Goal: Information Seeking & Learning: Learn about a topic

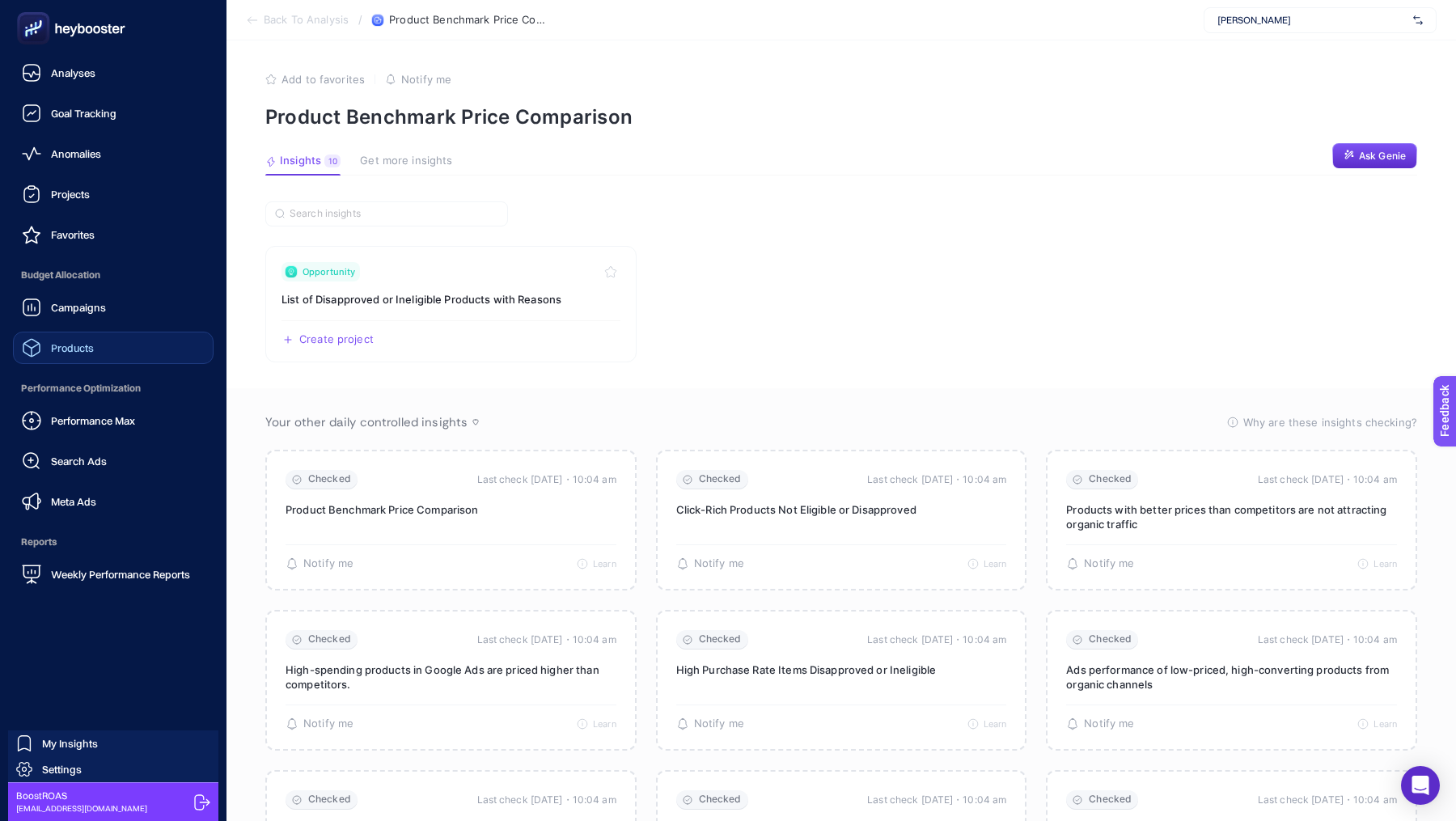
click at [97, 344] on link "Products" at bounding box center [113, 348] width 201 height 33
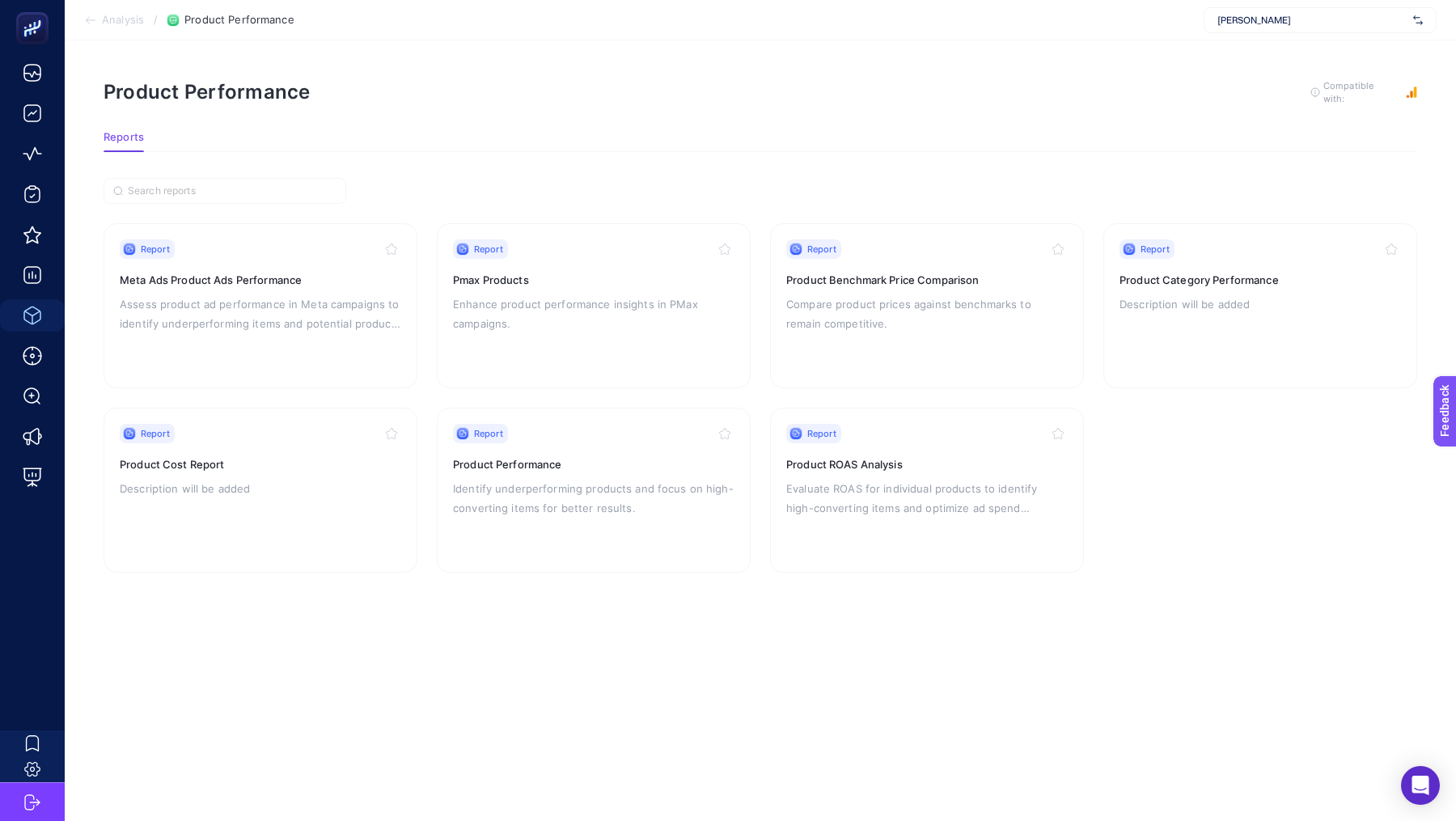
click at [1237, 18] on span "[PERSON_NAME]" at bounding box center [1311, 20] width 189 height 13
type input "heyboo"
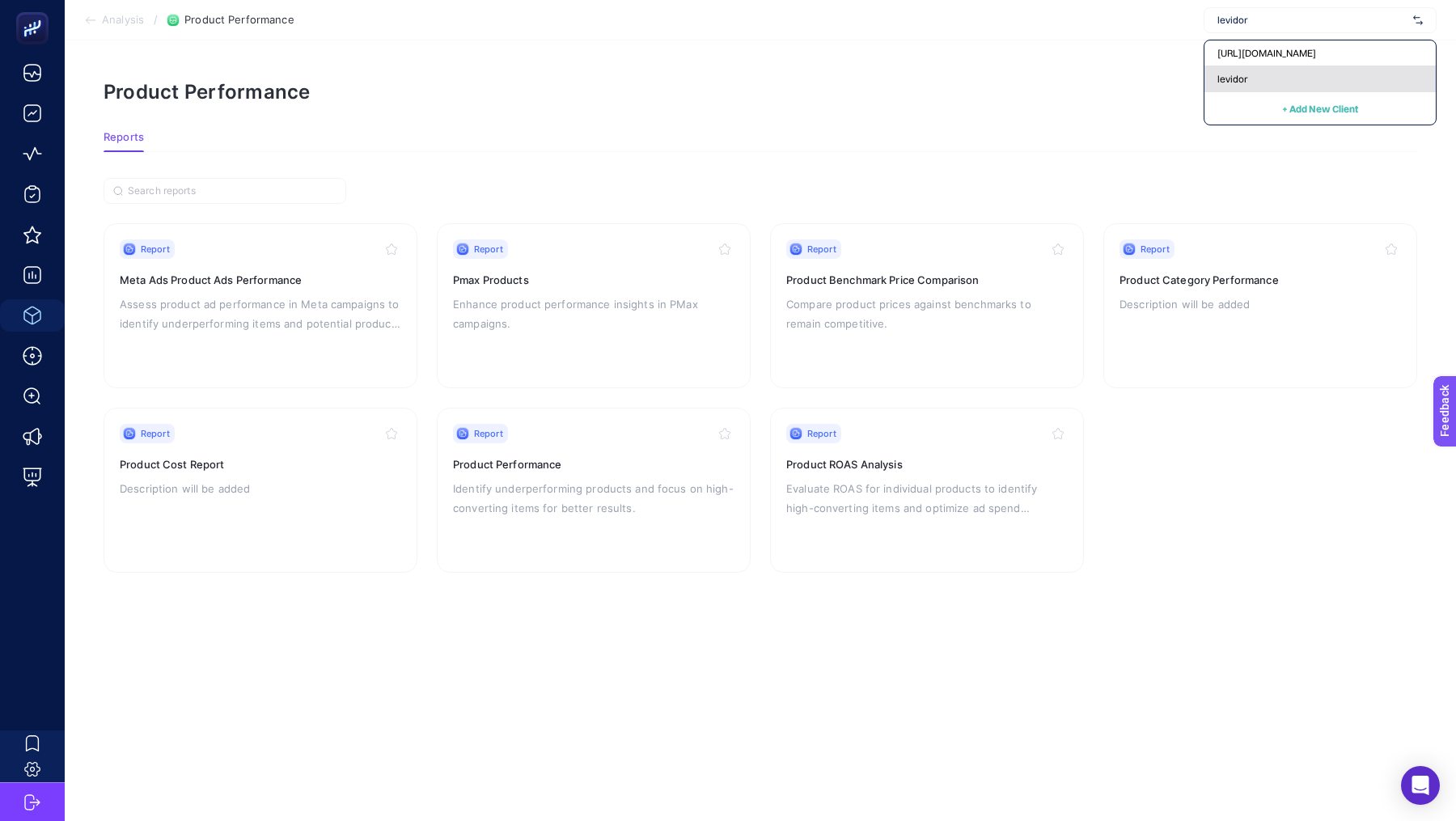
type input "levidor"
click at [1215, 66] on div "levidor" at bounding box center [1320, 79] width 231 height 26
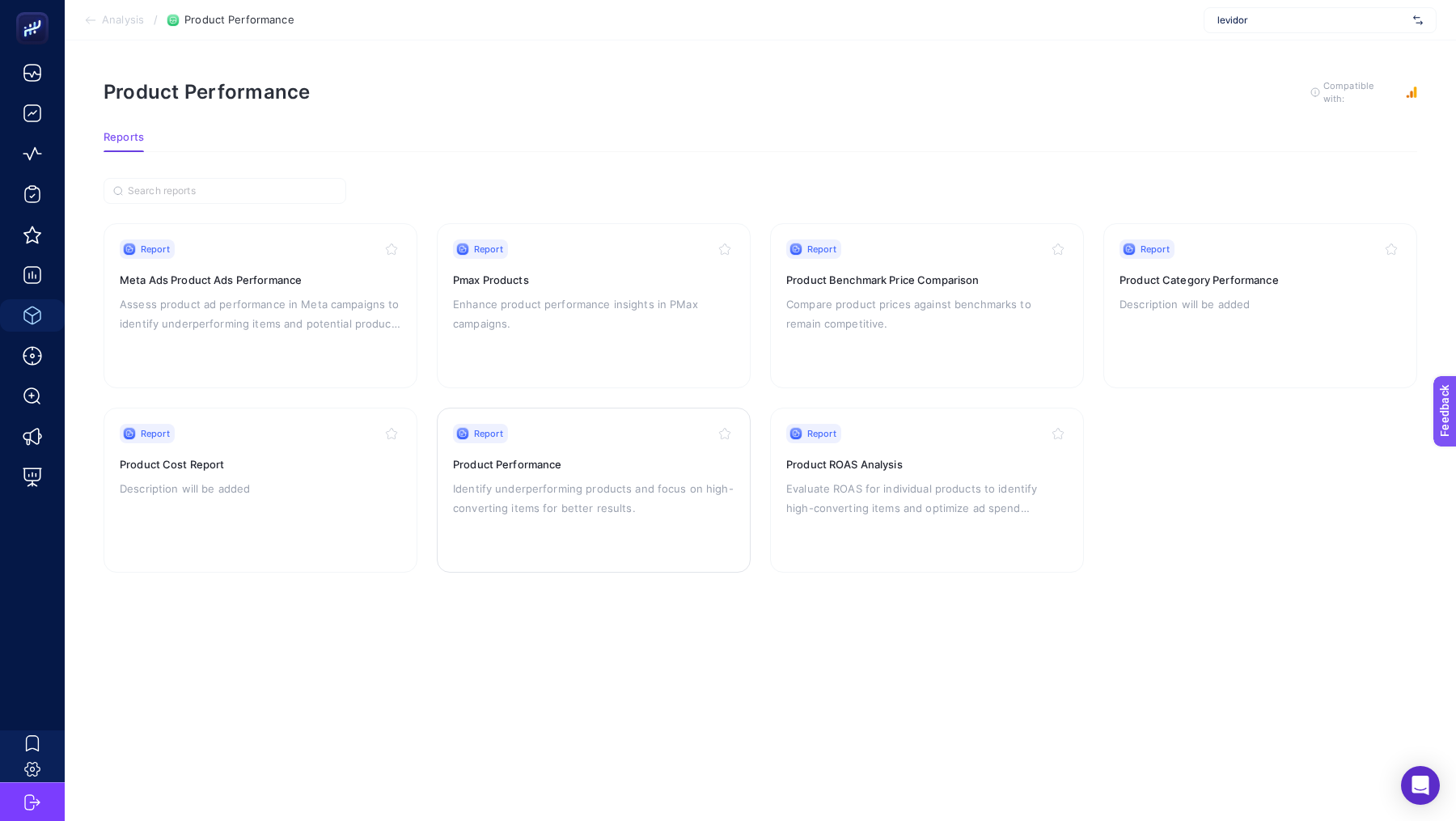
click at [565, 448] on div "Report Product Performance Identify underperforming products and focus on high-…" at bounding box center [593, 490] width 281 height 133
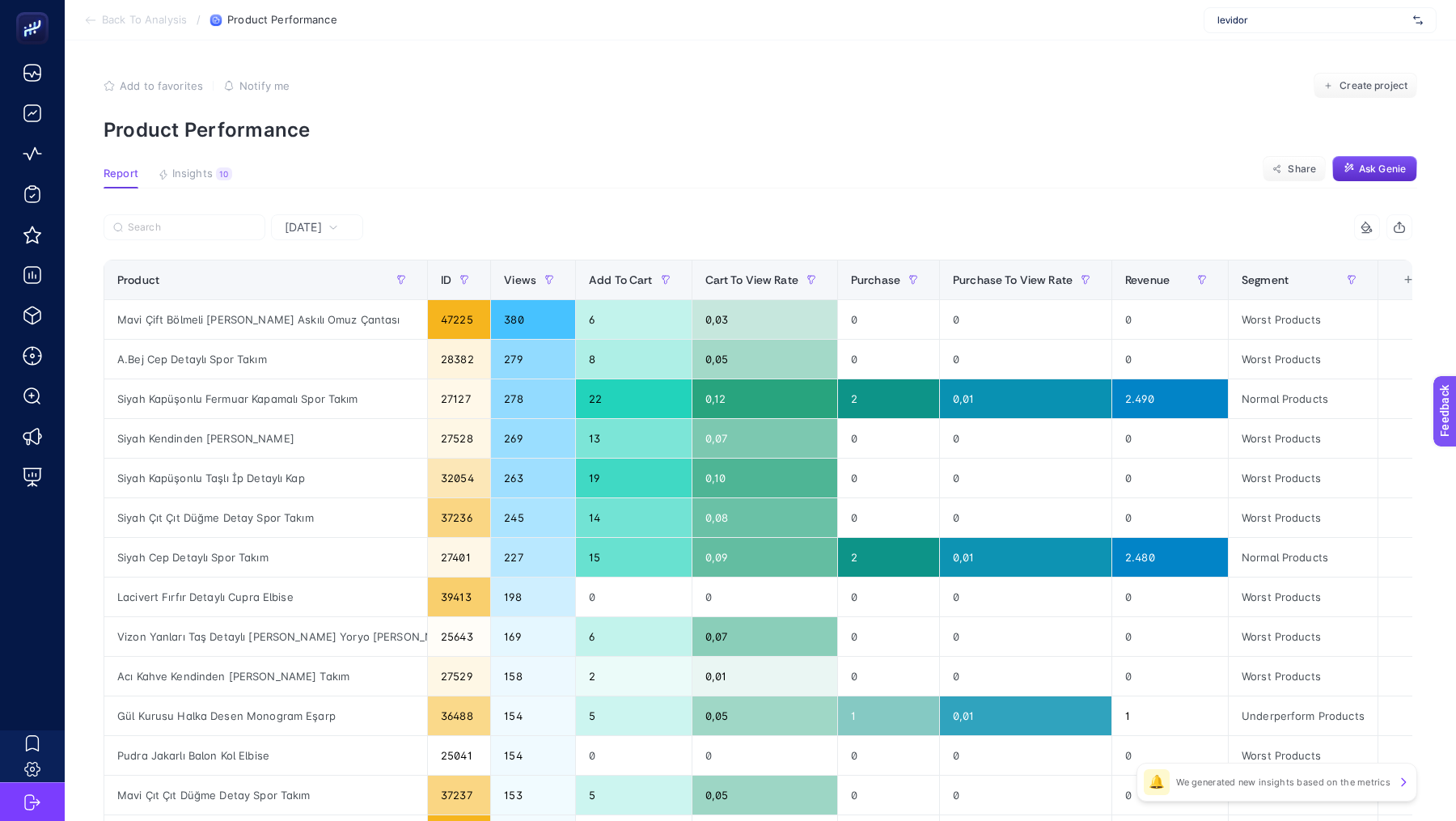
click at [320, 232] on span "[DATE]" at bounding box center [303, 228] width 37 height 16
click at [319, 320] on li "Last 30 Days" at bounding box center [316, 327] width 82 height 45
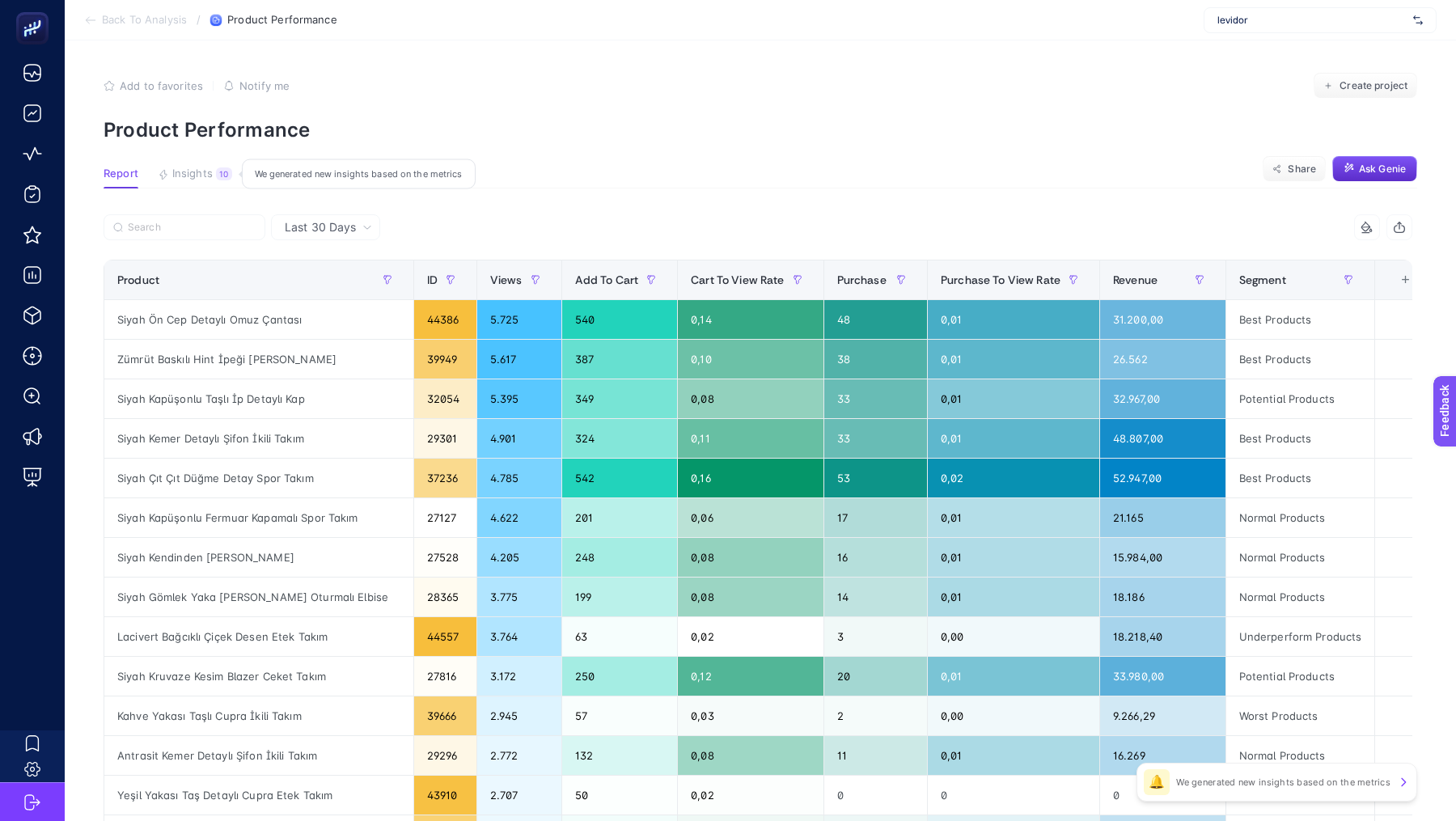
click at [209, 174] on span "Insights" at bounding box center [193, 174] width 41 height 13
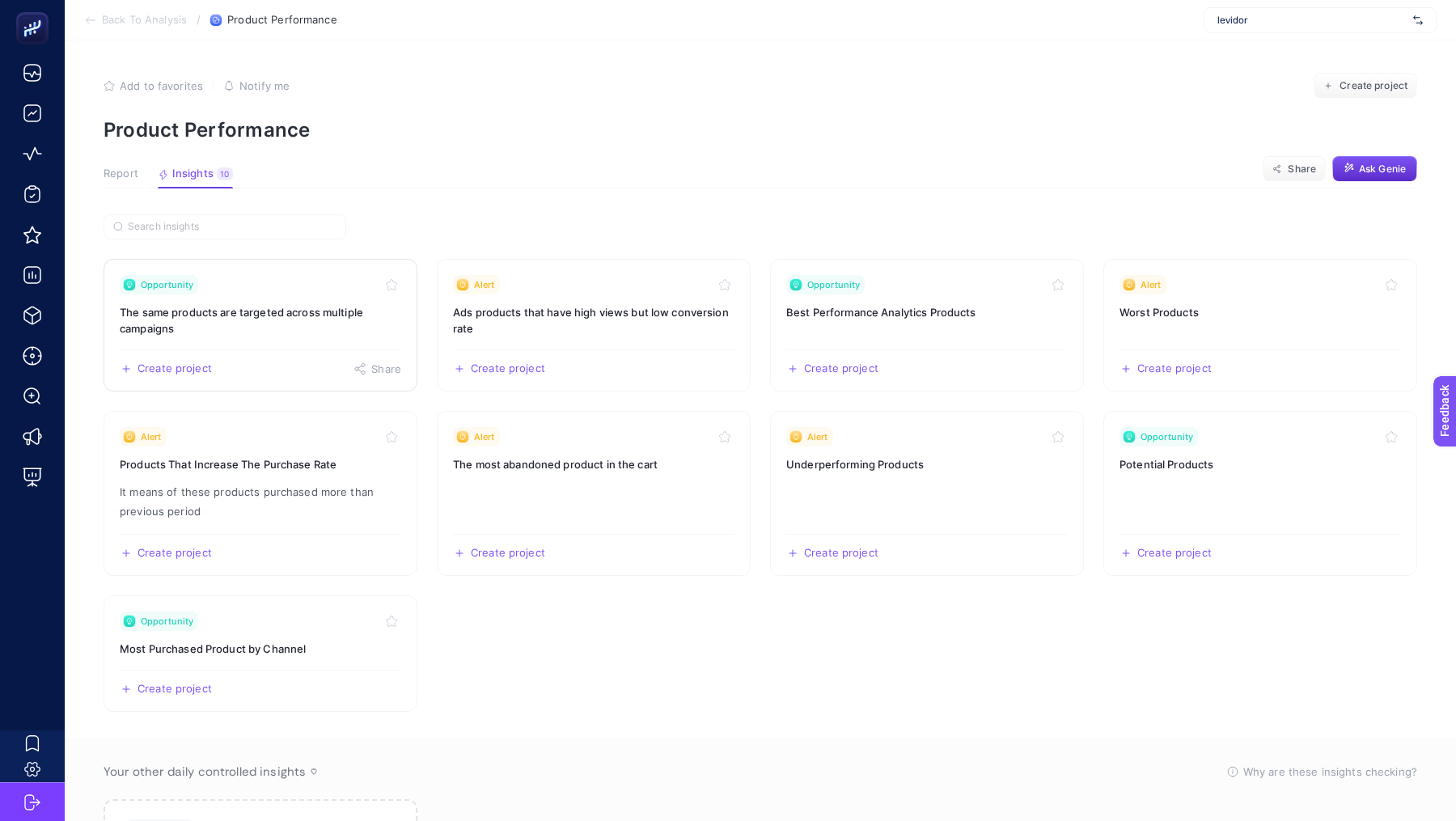
click at [268, 346] on link "Opportunity The same products are targeted across multiple campaigns Create pro…" at bounding box center [260, 325] width 314 height 133
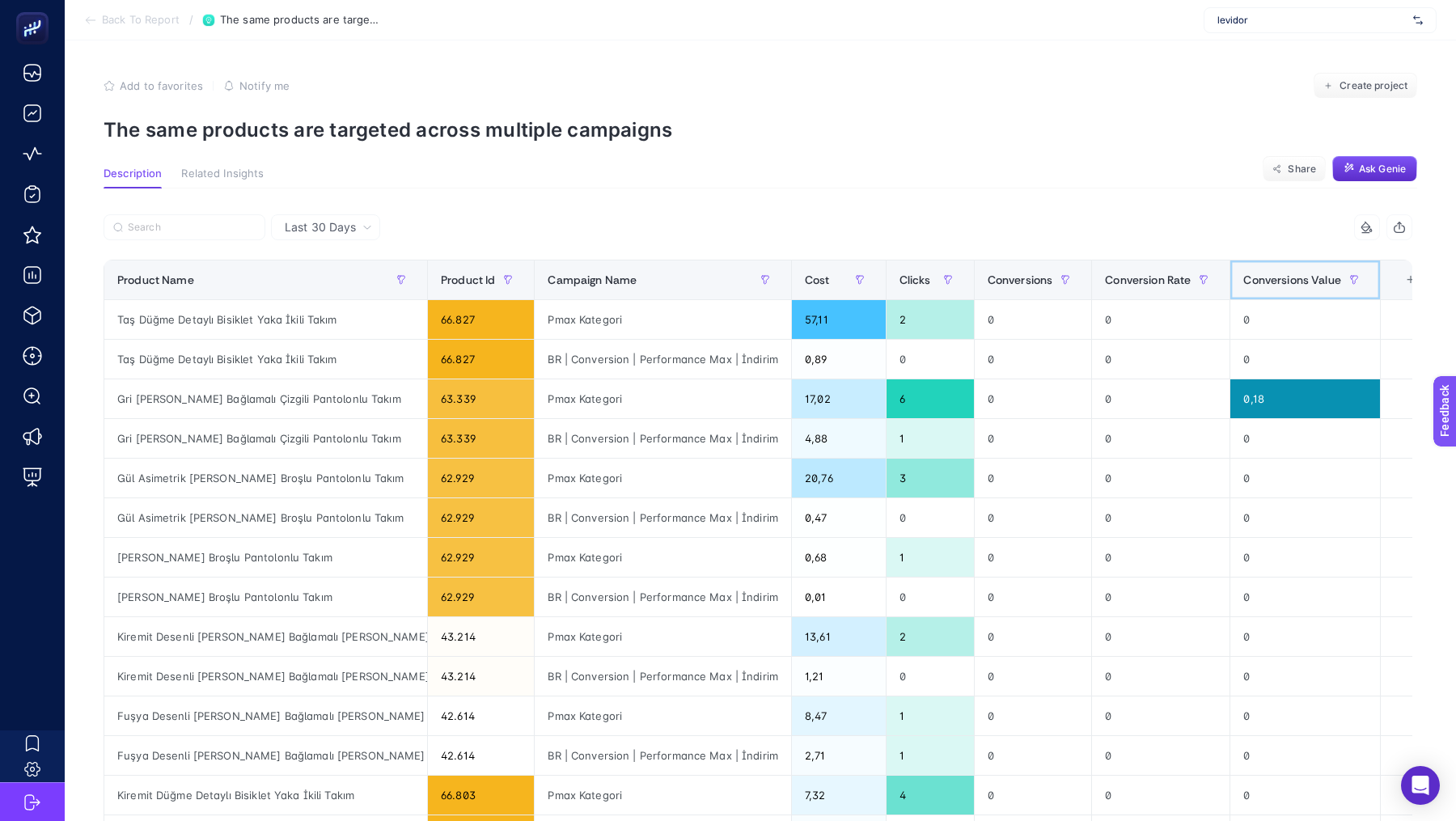
click at [1249, 267] on div "Conversions Value" at bounding box center [1304, 279] width 123 height 26
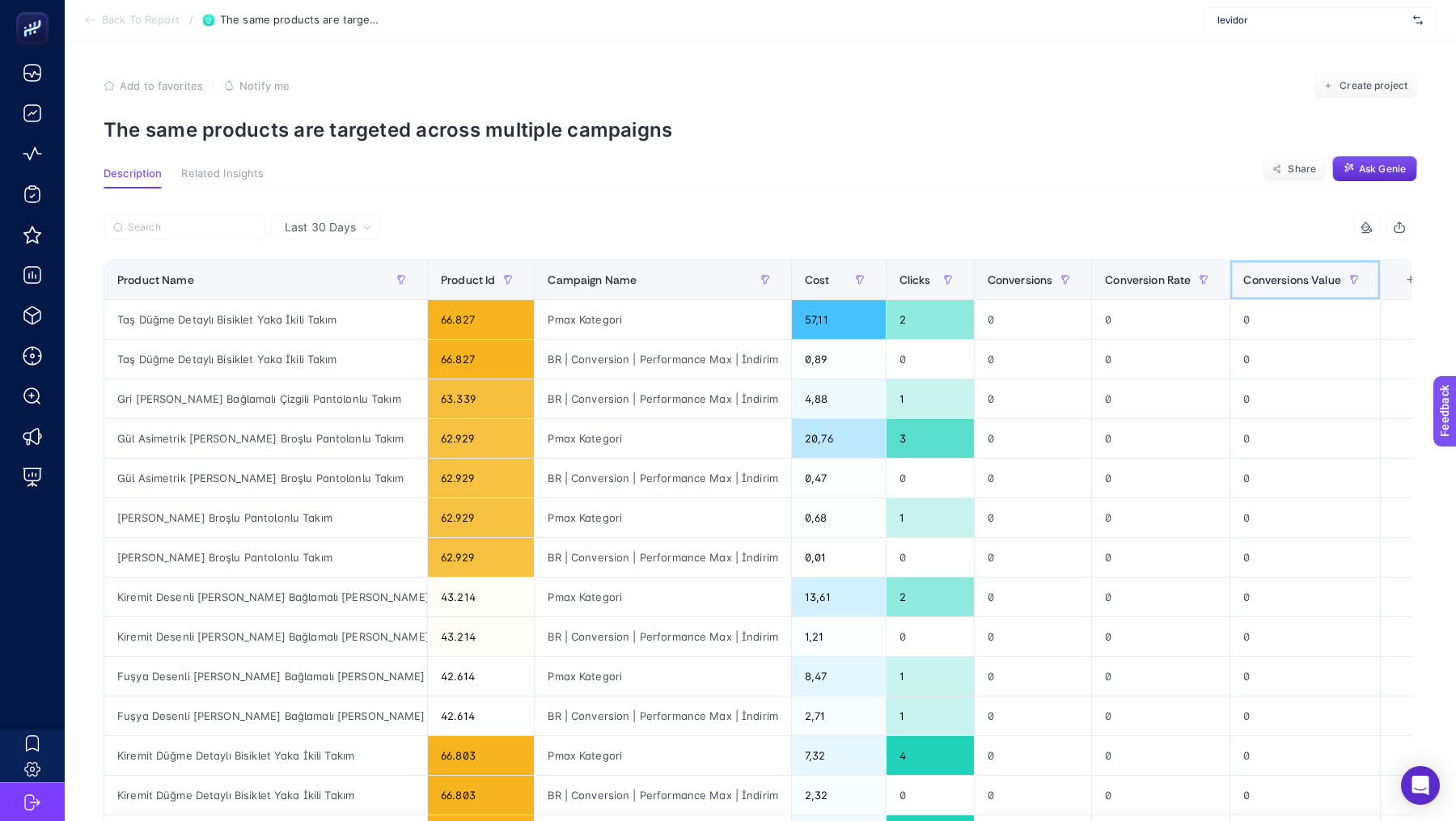
click at [1249, 267] on div "Conversions Value" at bounding box center [1304, 279] width 123 height 26
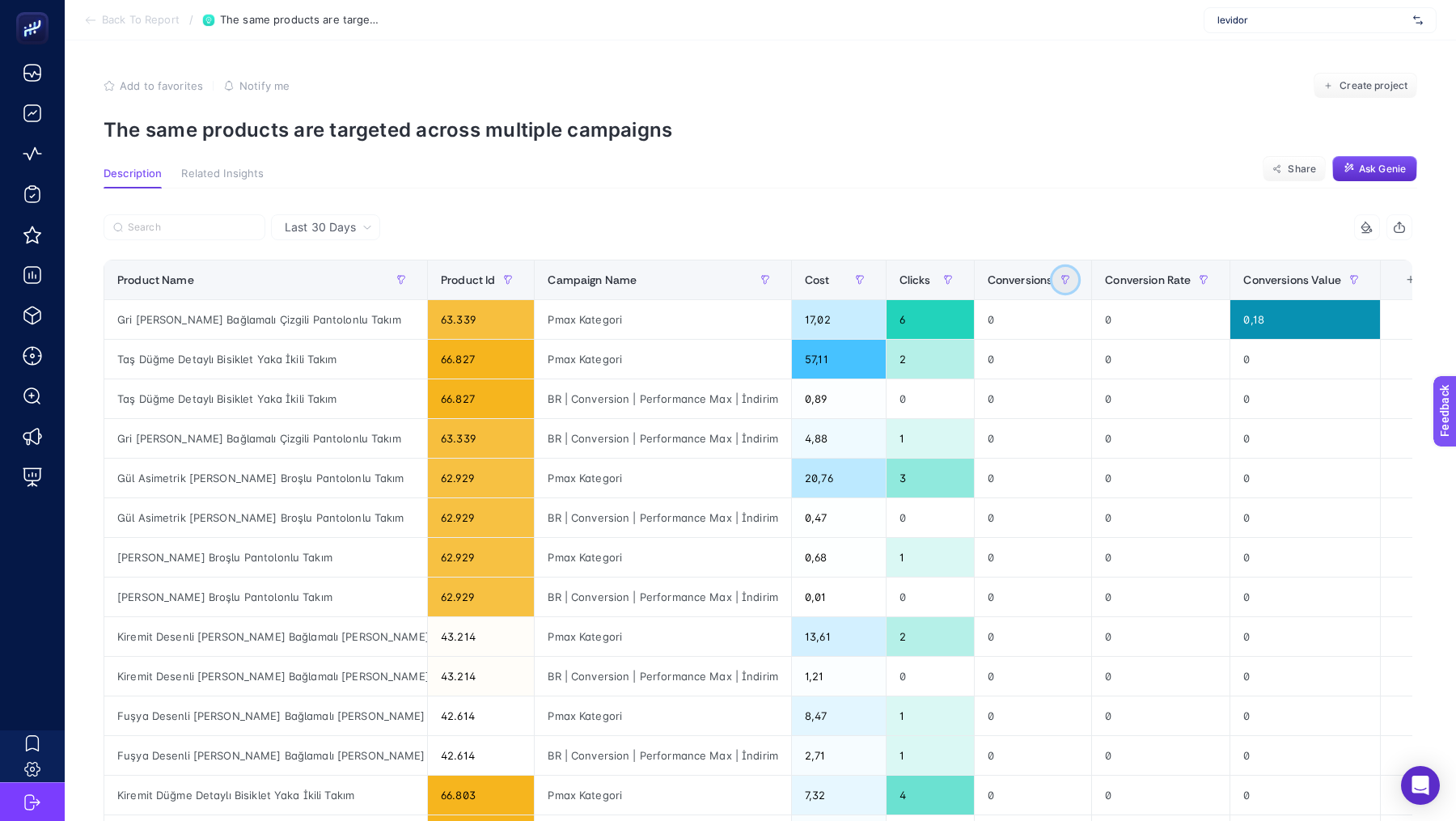
click at [1052, 273] on button "button" at bounding box center [1065, 279] width 26 height 26
click at [1004, 278] on span "Conversions" at bounding box center [1020, 279] width 65 height 13
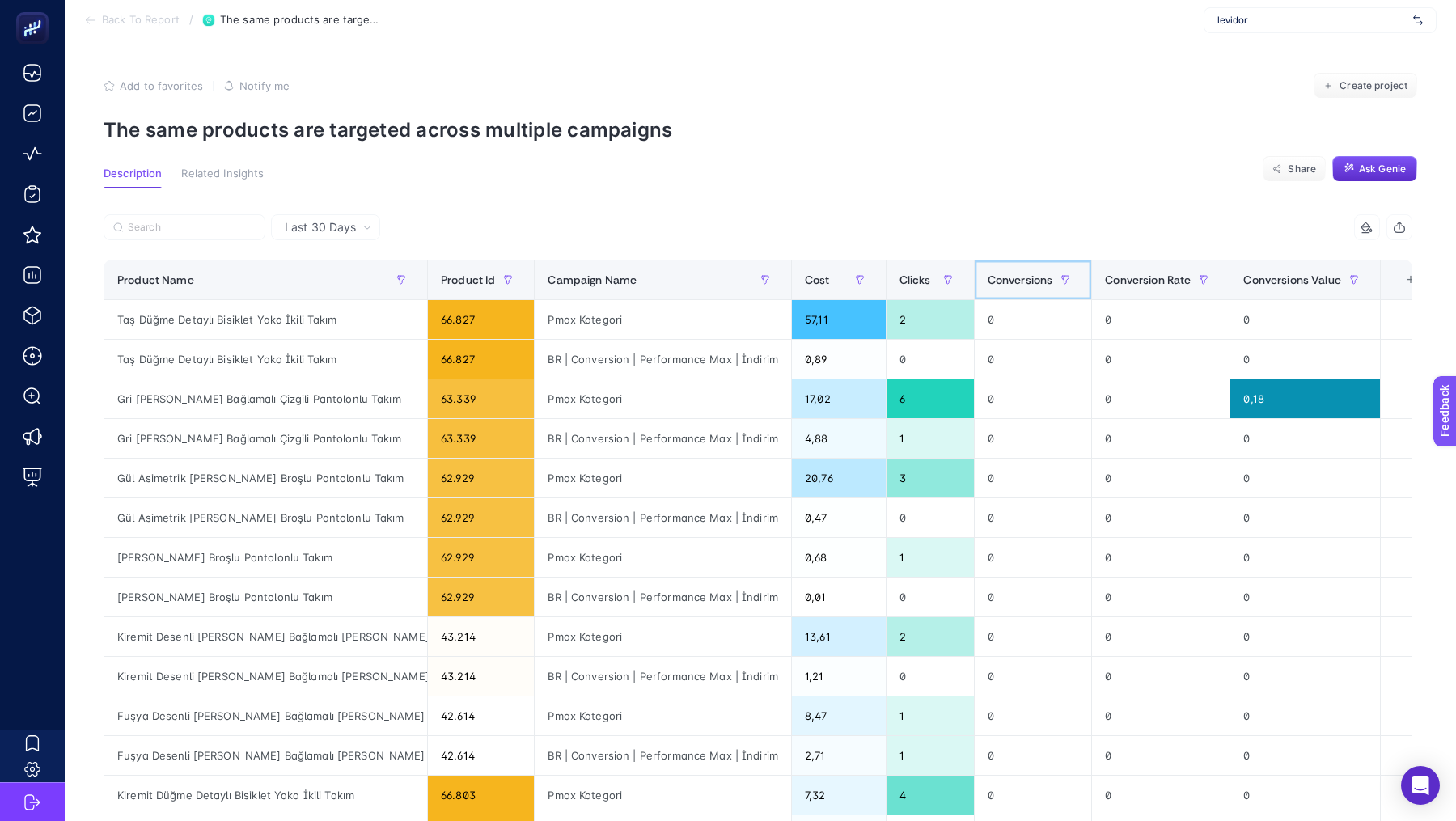
click at [997, 277] on span "Conversions" at bounding box center [1020, 279] width 65 height 13
click at [992, 197] on div "Last 30 Days 6 items selected Product Name Product Id Campaign Name Cost Clicks…" at bounding box center [757, 736] width 1334 height 1097
click at [1361, 88] on span "Create project" at bounding box center [1373, 86] width 68 height 13
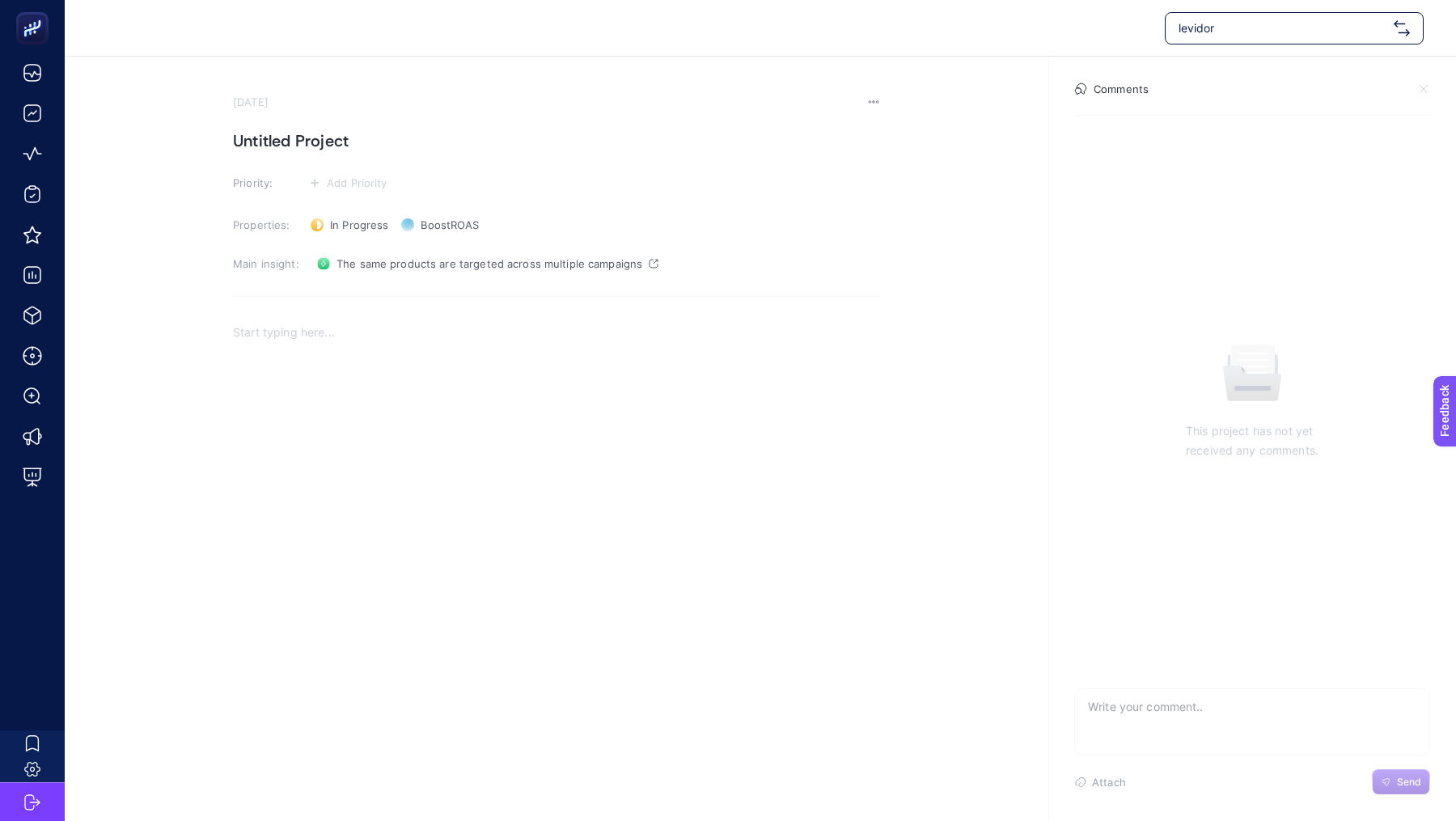
click at [350, 137] on h1 "Untitled Project" at bounding box center [557, 140] width 647 height 26
click at [442, 344] on div "Rich Text Editor. Editing area: main" at bounding box center [557, 474] width 647 height 324
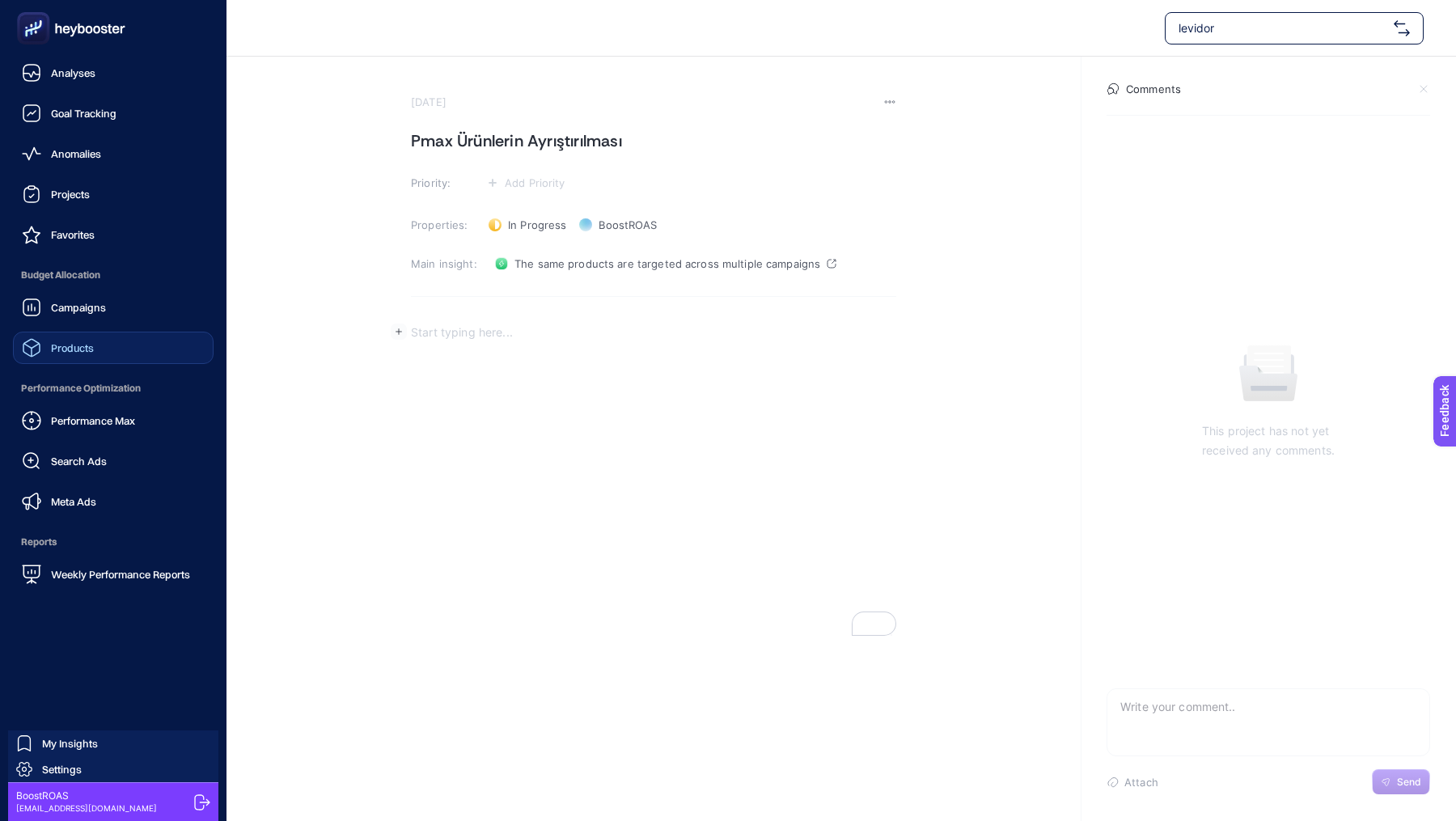
click at [94, 337] on link "Products" at bounding box center [113, 348] width 201 height 33
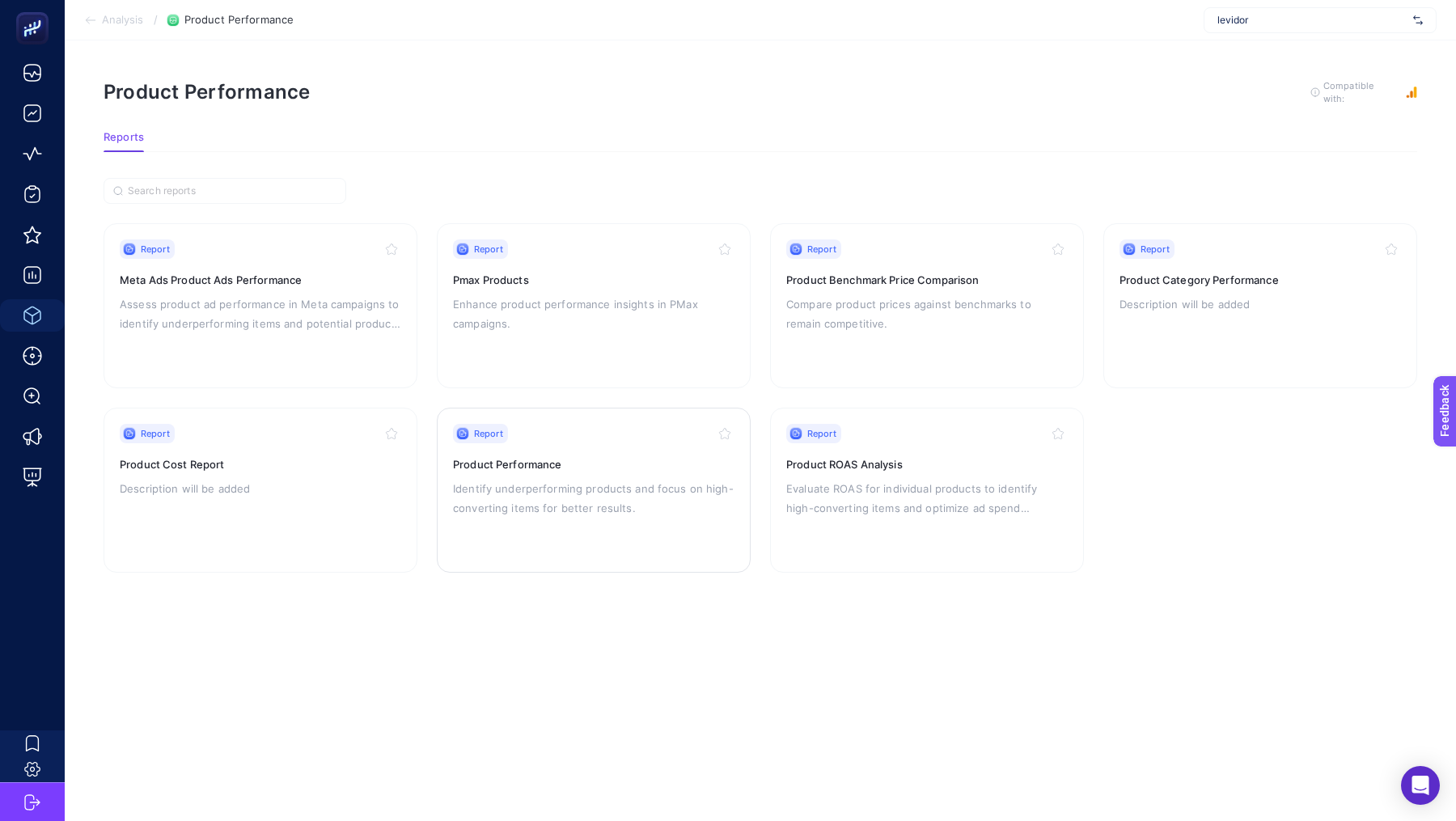
click at [550, 439] on div "Report" at bounding box center [593, 433] width 281 height 19
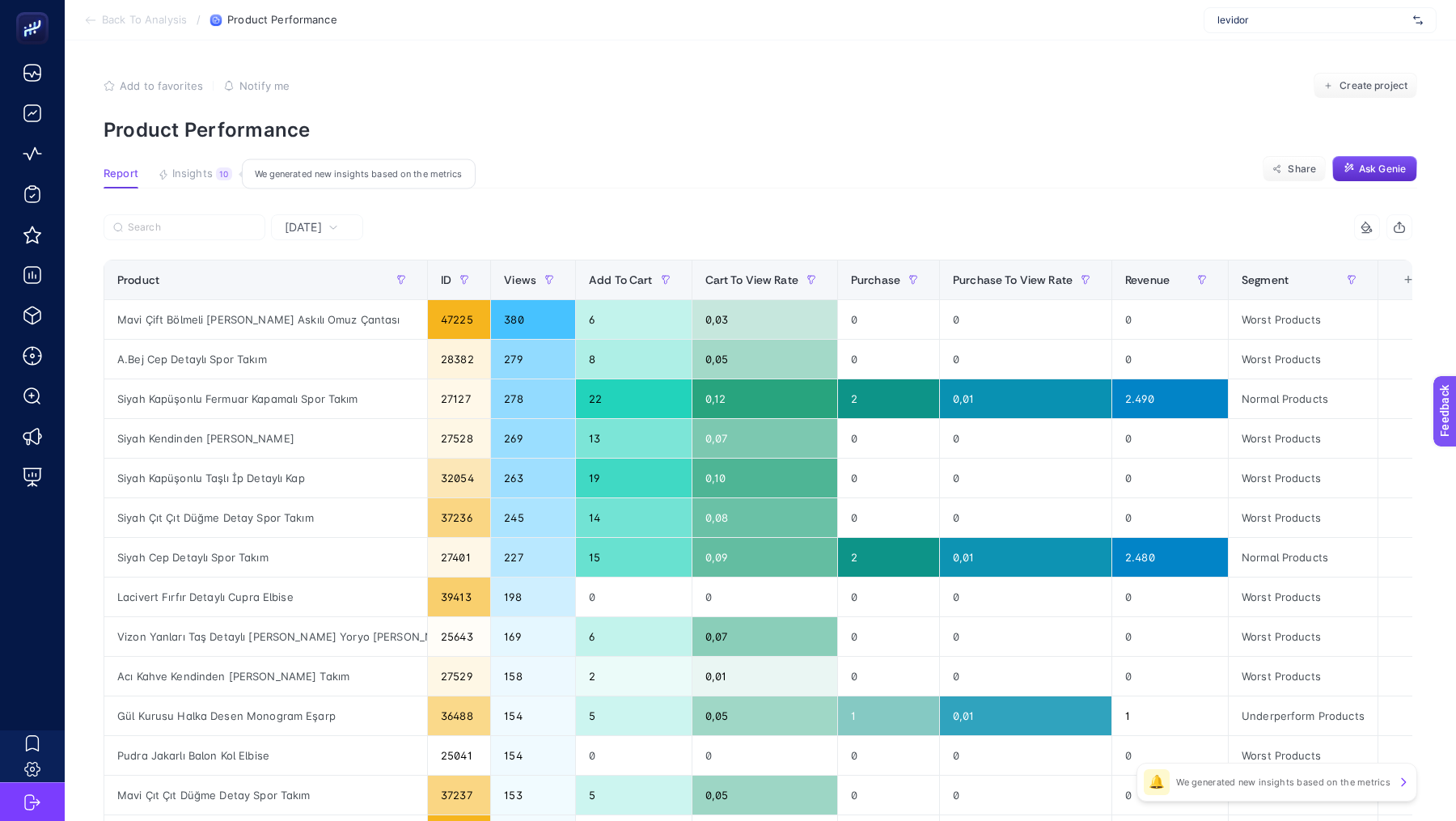
click at [196, 173] on span "Insights" at bounding box center [193, 174] width 41 height 13
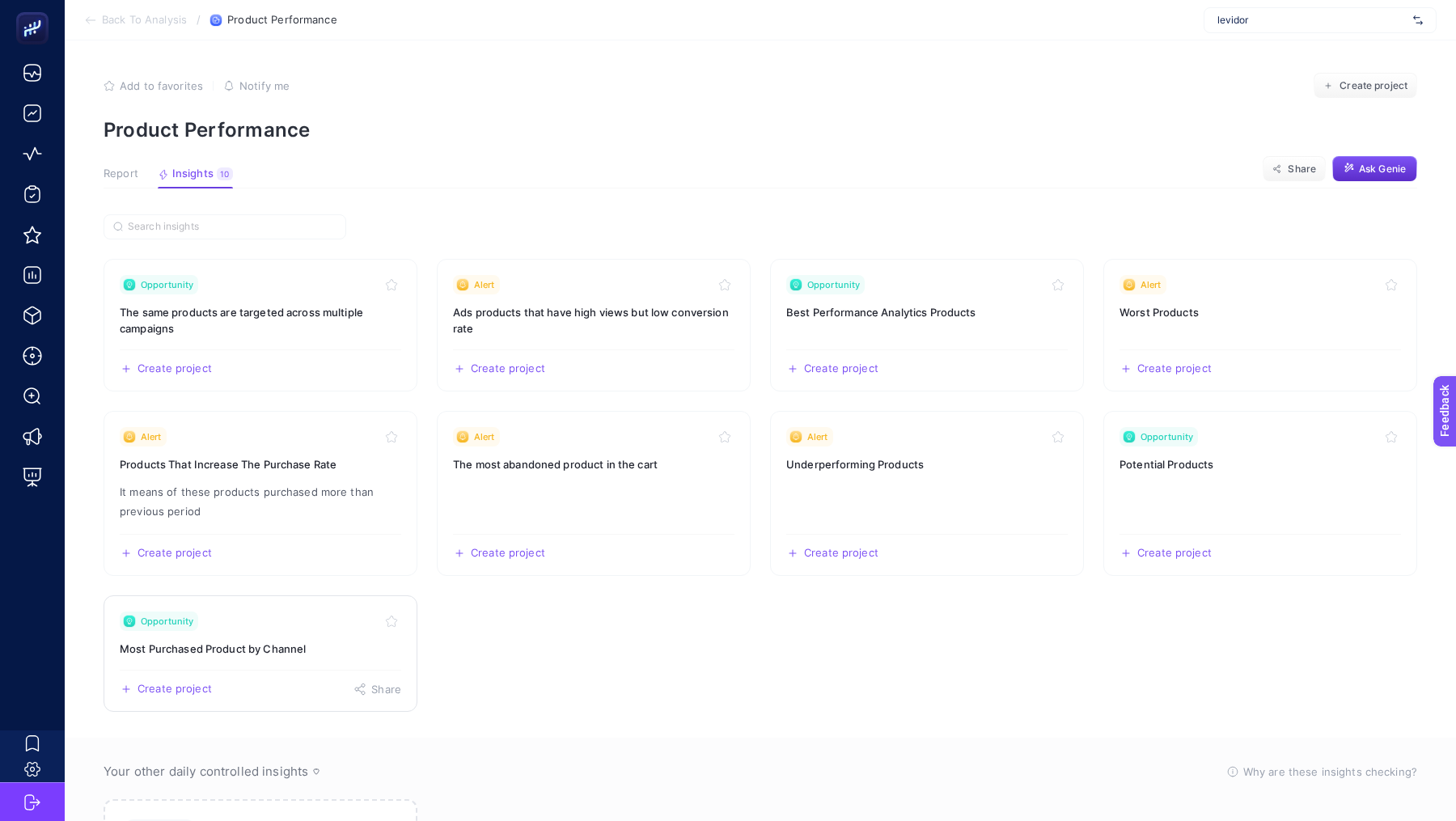
click at [263, 659] on link "Opportunity Most Purchased Product by Channel Create project Share" at bounding box center [260, 654] width 314 height 117
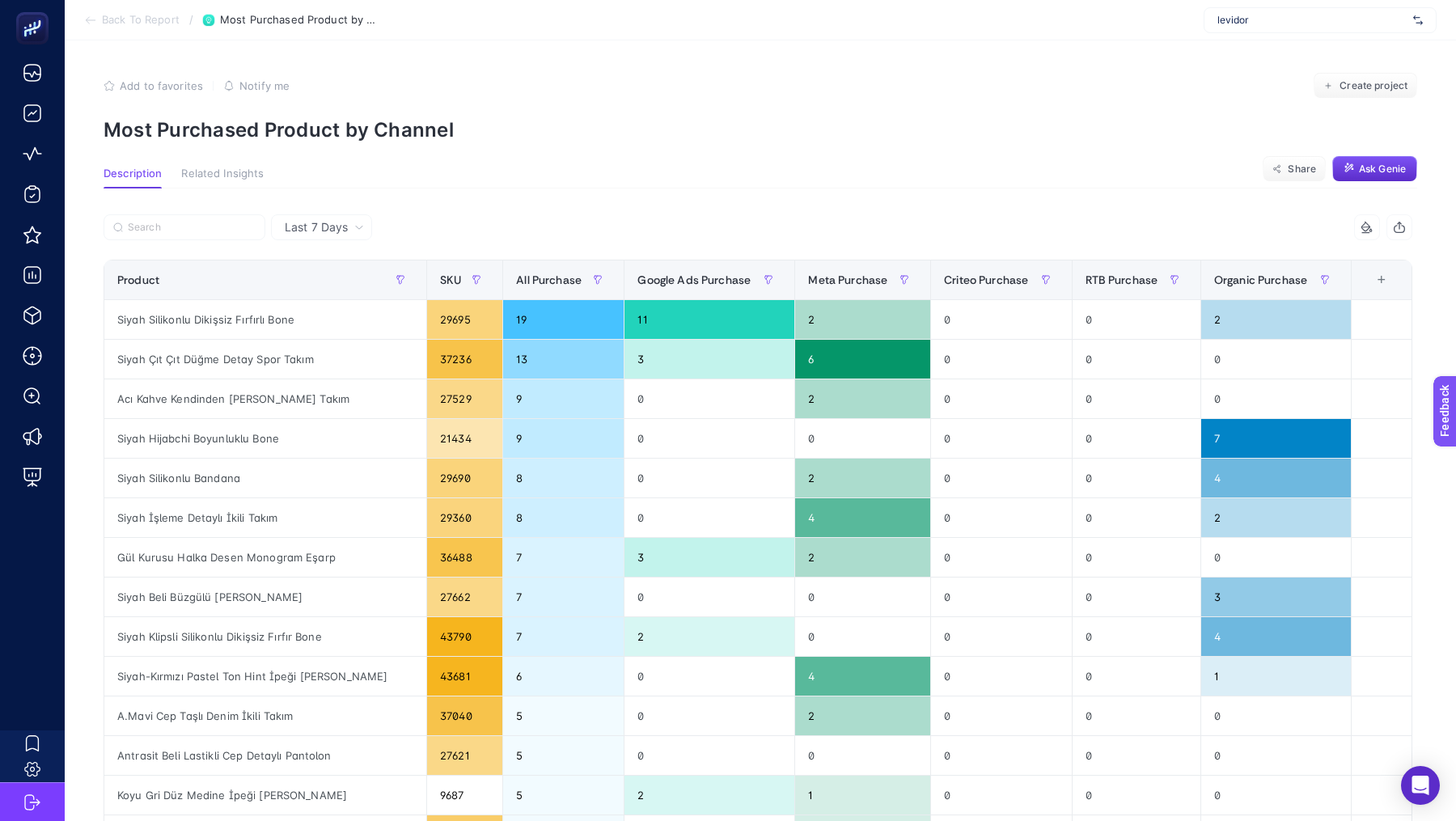
click at [316, 237] on div "Last 7 Days" at bounding box center [322, 227] width 101 height 26
click at [331, 293] on li "Last 30 Days" at bounding box center [321, 290] width 91 height 29
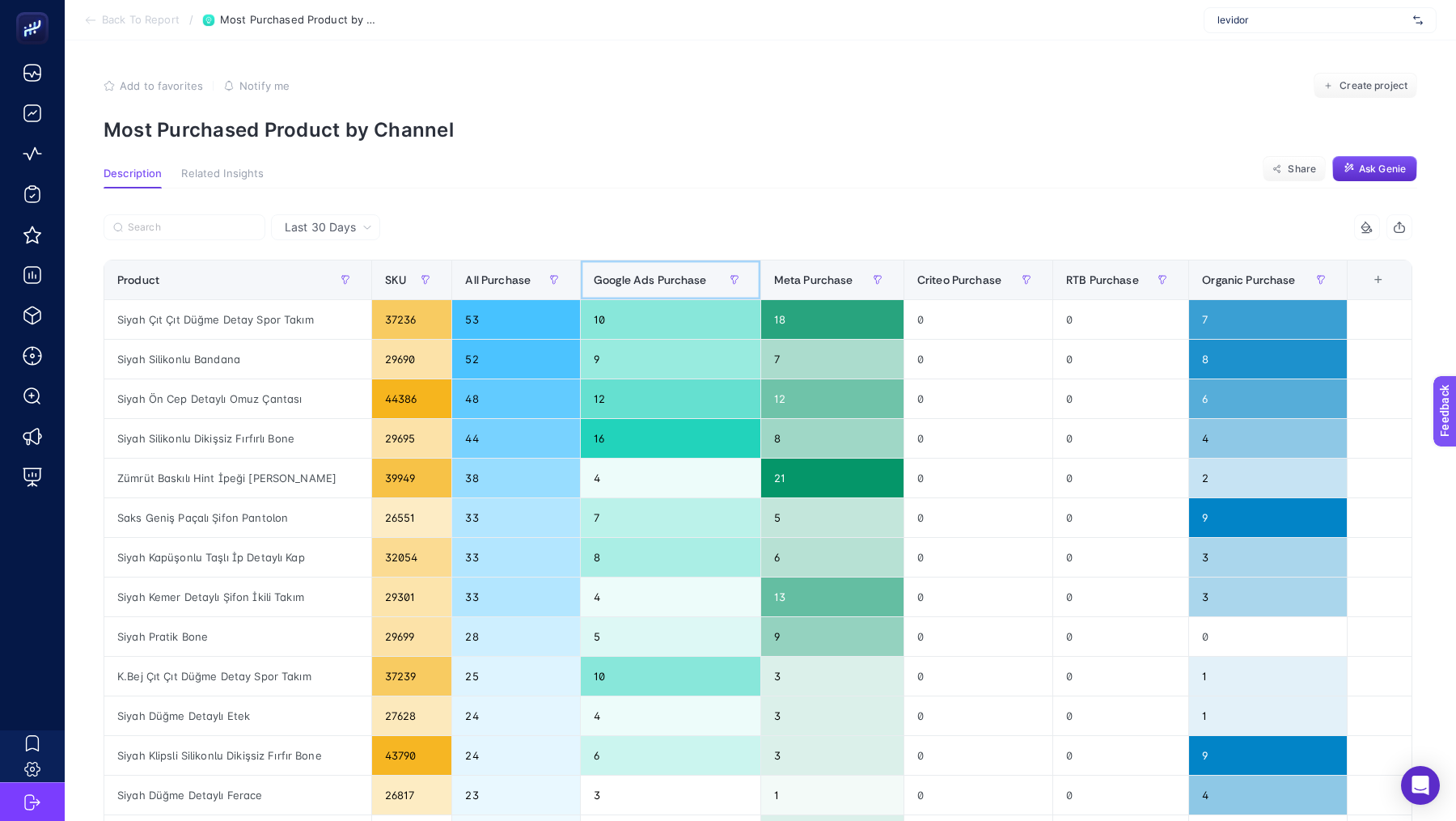
click at [634, 279] on span "Google Ads Purchase" at bounding box center [650, 279] width 113 height 13
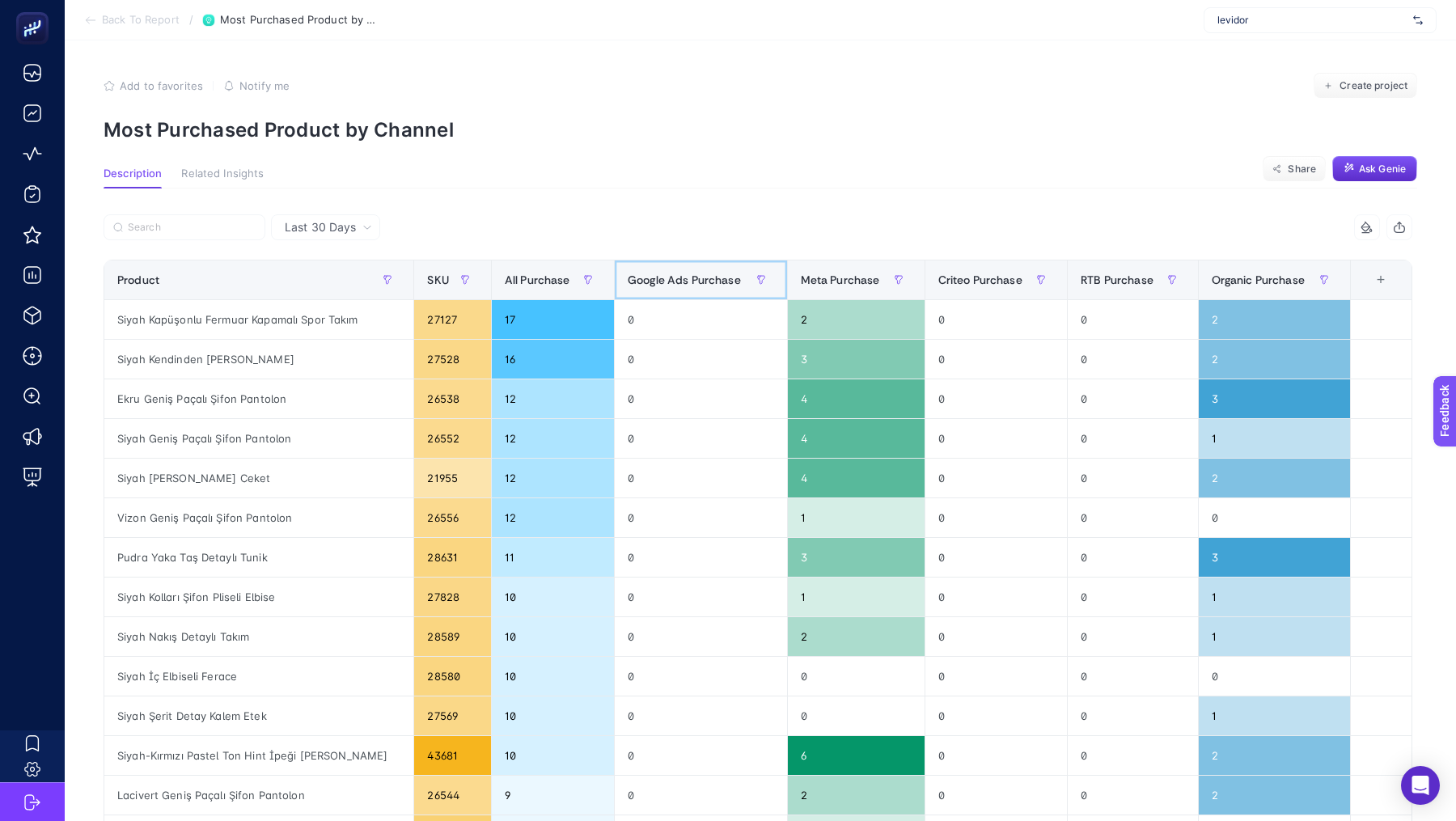
click at [634, 279] on span "Google Ads Purchase" at bounding box center [683, 279] width 113 height 13
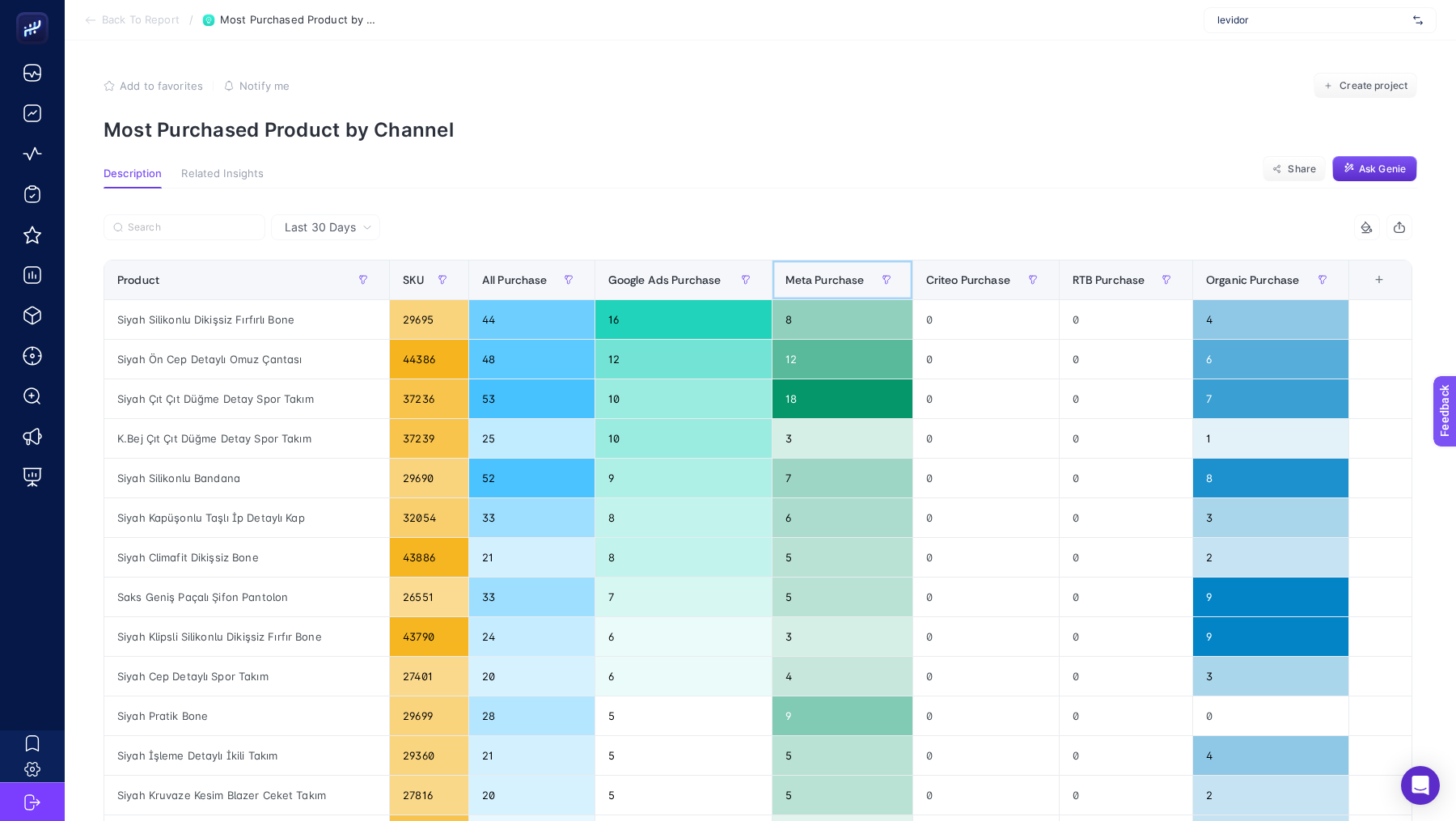
click at [789, 280] on span "Meta Purchase" at bounding box center [825, 279] width 80 height 13
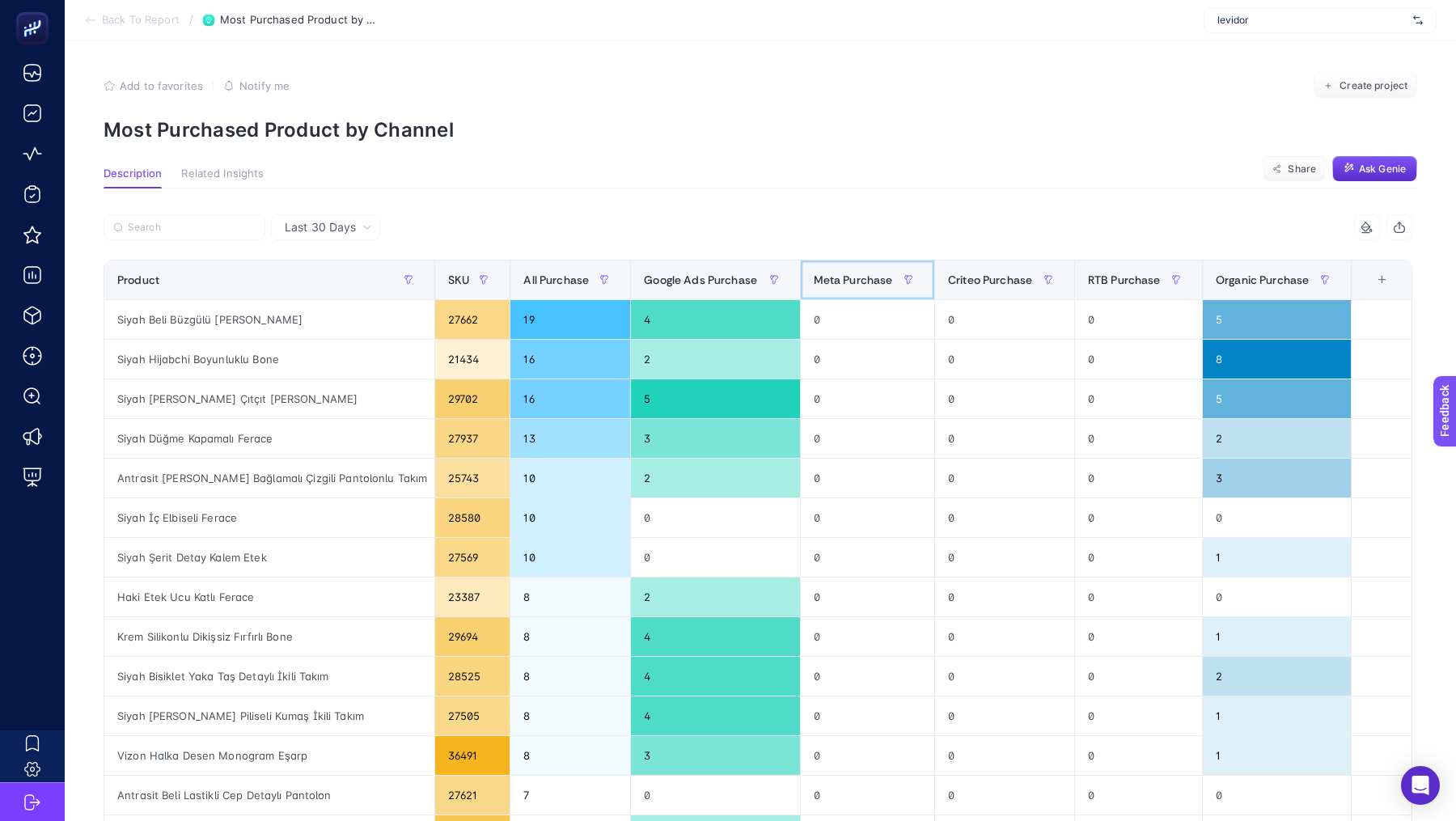
click at [800, 280] on th "Meta Purchase" at bounding box center [867, 280] width 135 height 40
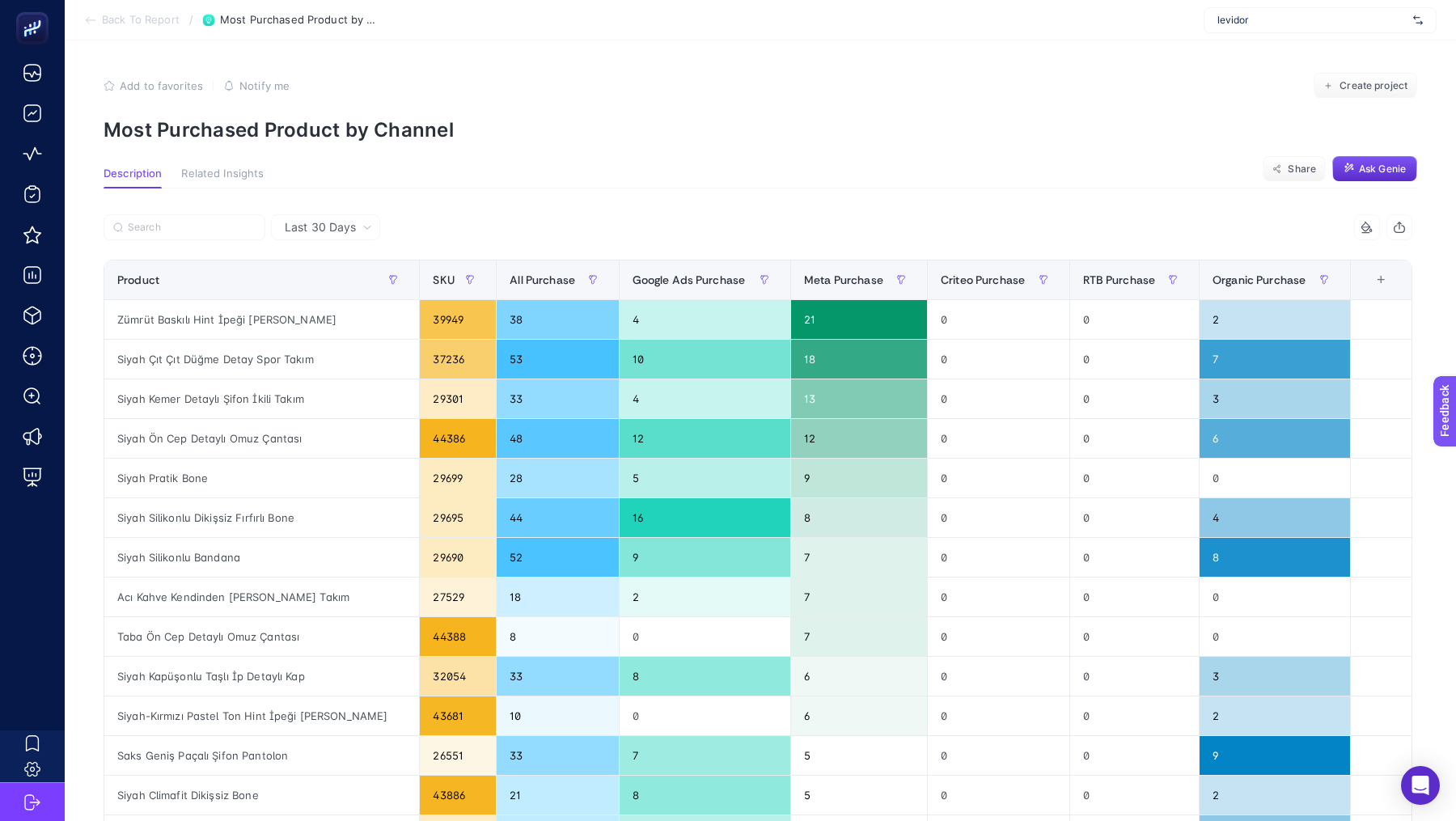
click at [516, 144] on article "Add to favorites false Notify me Create project Most Purchased Product by Chann…" at bounding box center [760, 671] width 1391 height 1261
copy article "Most Purchased Product by Channel"
click at [196, 220] on label at bounding box center [184, 227] width 162 height 26
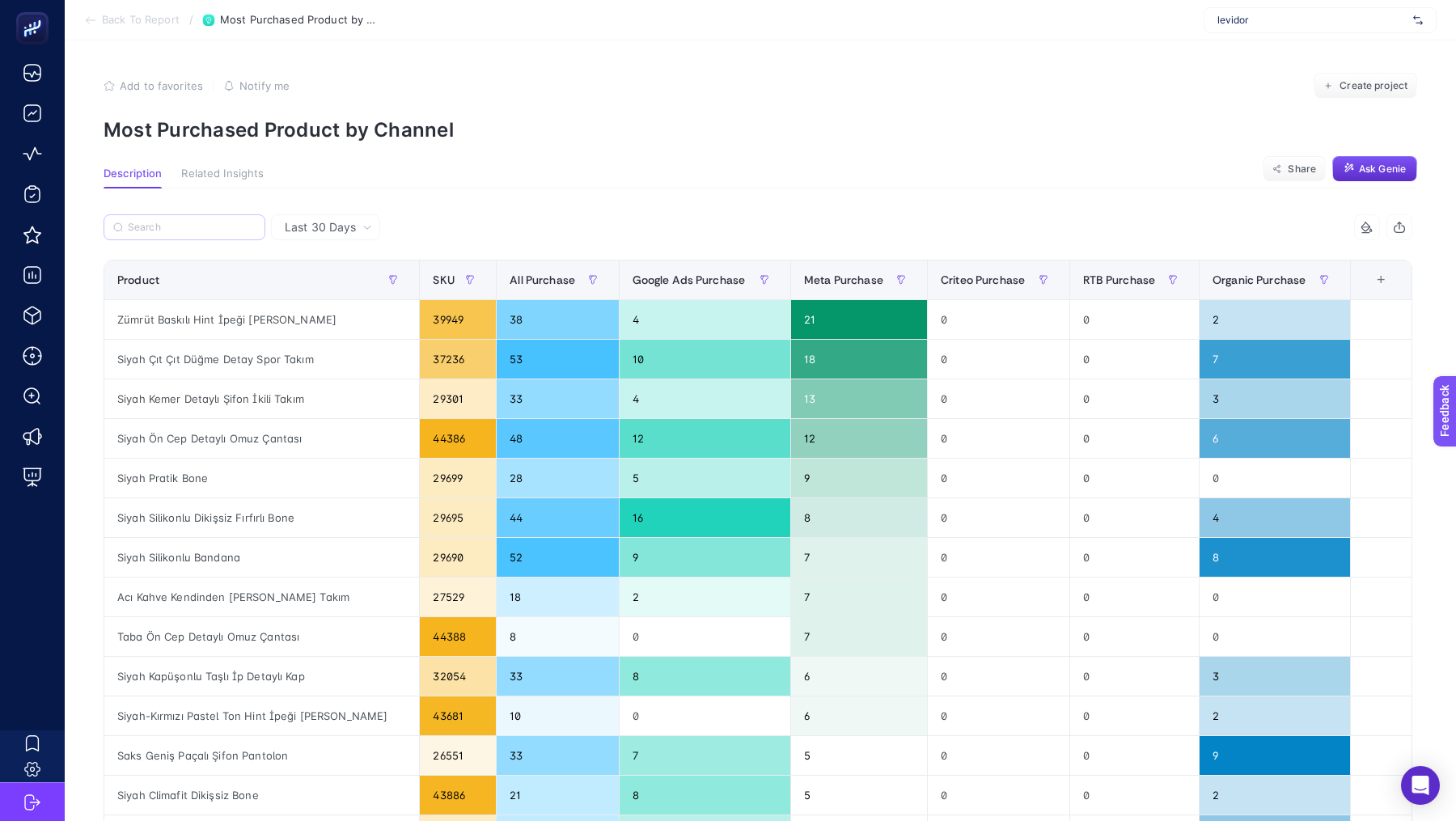
click at [0, 0] on input "Search" at bounding box center [0, 0] width 0 height 0
click at [196, 220] on label at bounding box center [184, 227] width 162 height 26
click at [0, 0] on input "Search" at bounding box center [0, 0] width 0 height 0
click at [193, 231] on input "Search" at bounding box center [191, 227] width 127 height 12
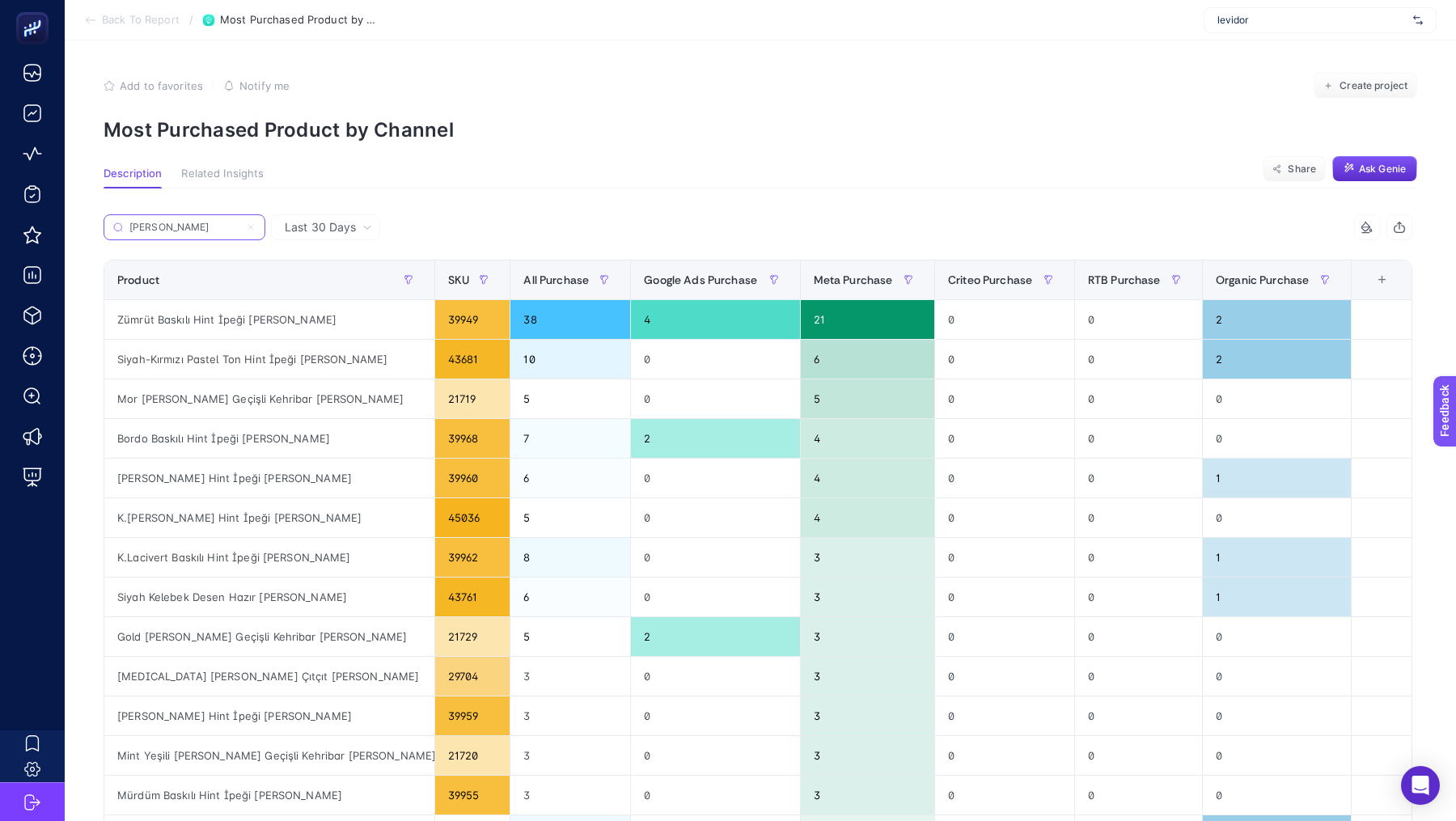
click at [193, 231] on input "[PERSON_NAME]" at bounding box center [184, 227] width 110 height 12
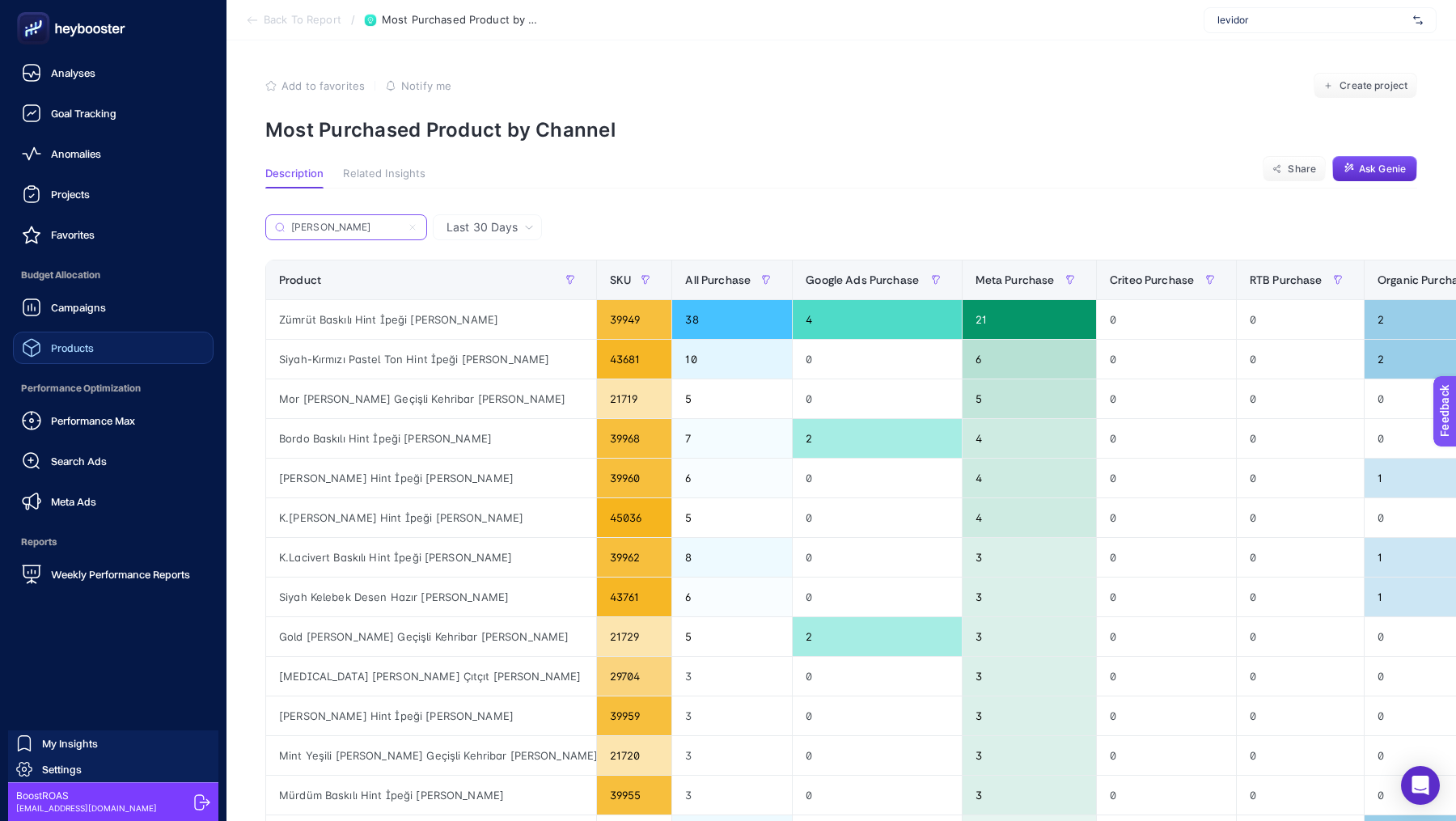
type input "[PERSON_NAME]"
click at [56, 345] on span "Products" at bounding box center [71, 348] width 42 height 13
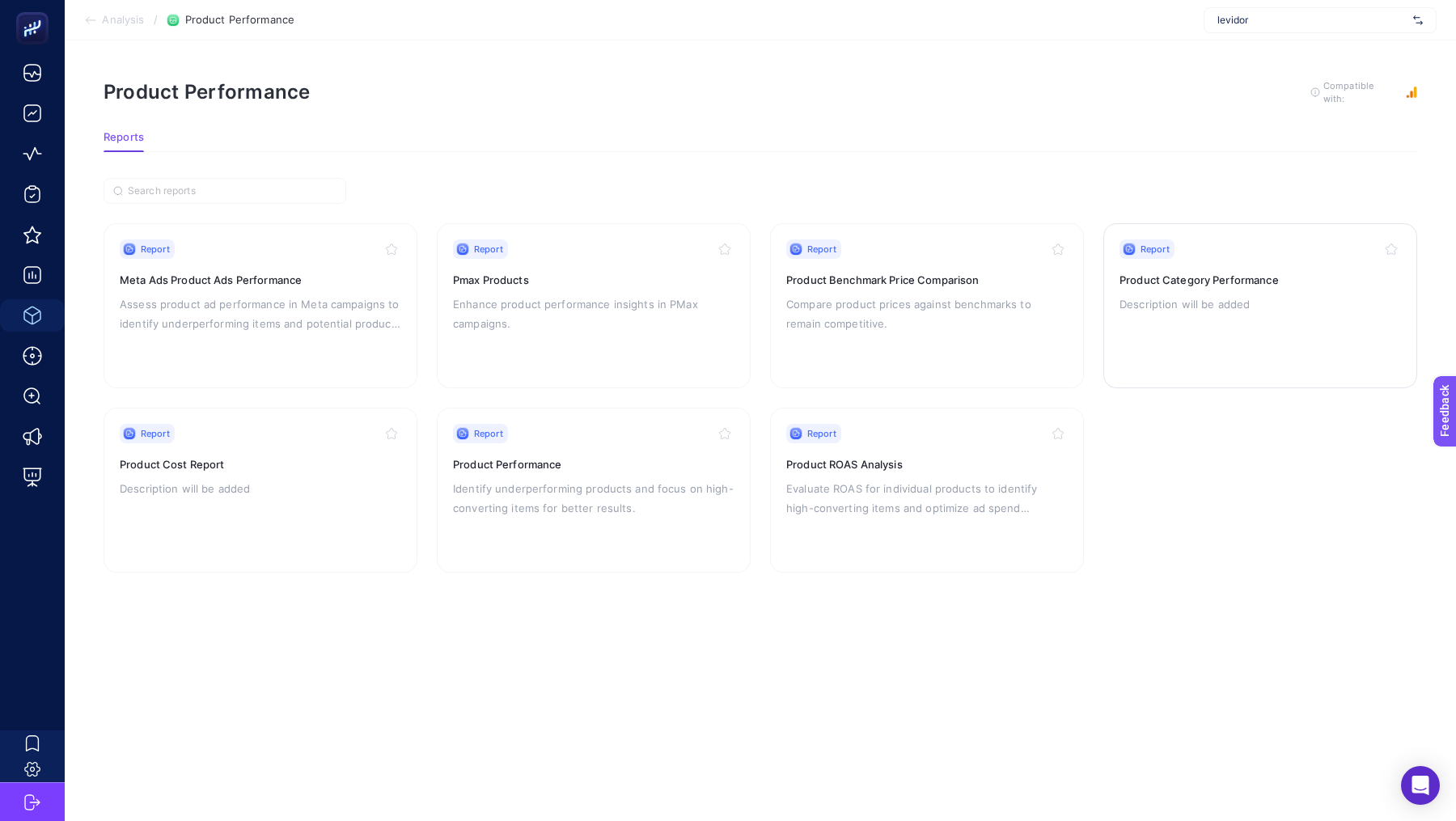
click at [1179, 303] on p "Description will be added" at bounding box center [1259, 304] width 281 height 19
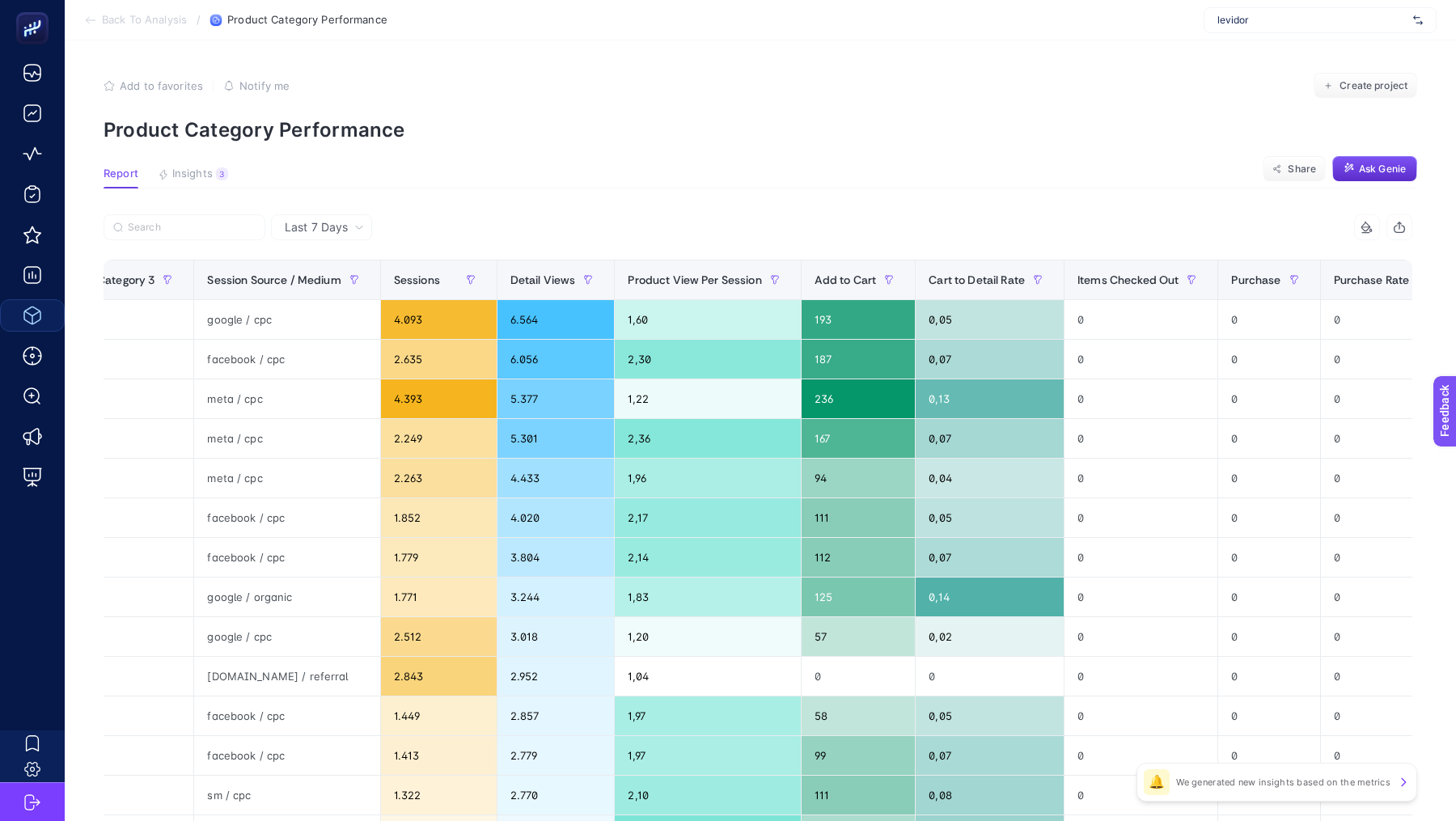
scroll to position [0, 800]
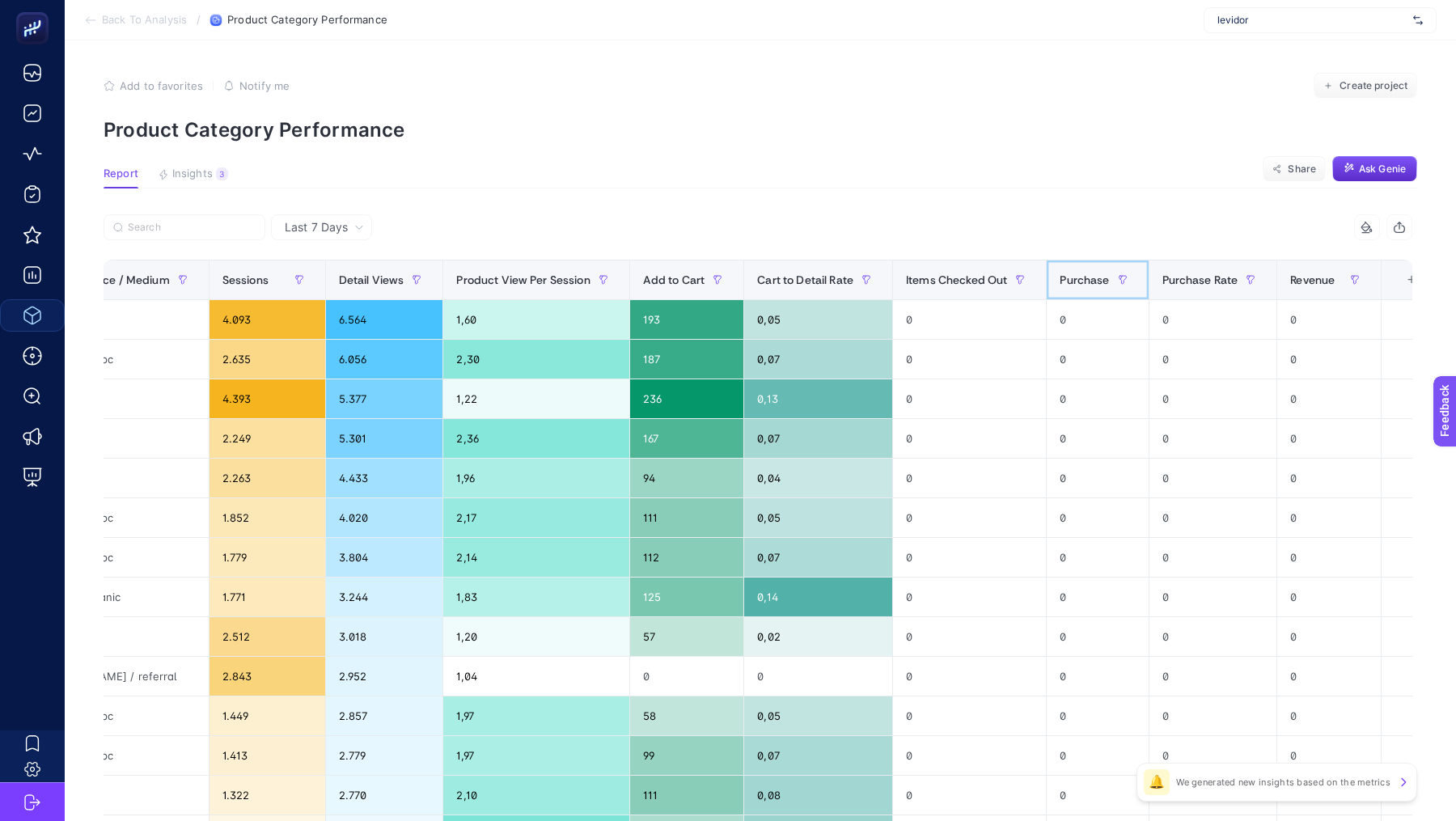
click at [1060, 281] on span "Purchase" at bounding box center [1084, 279] width 50 height 13
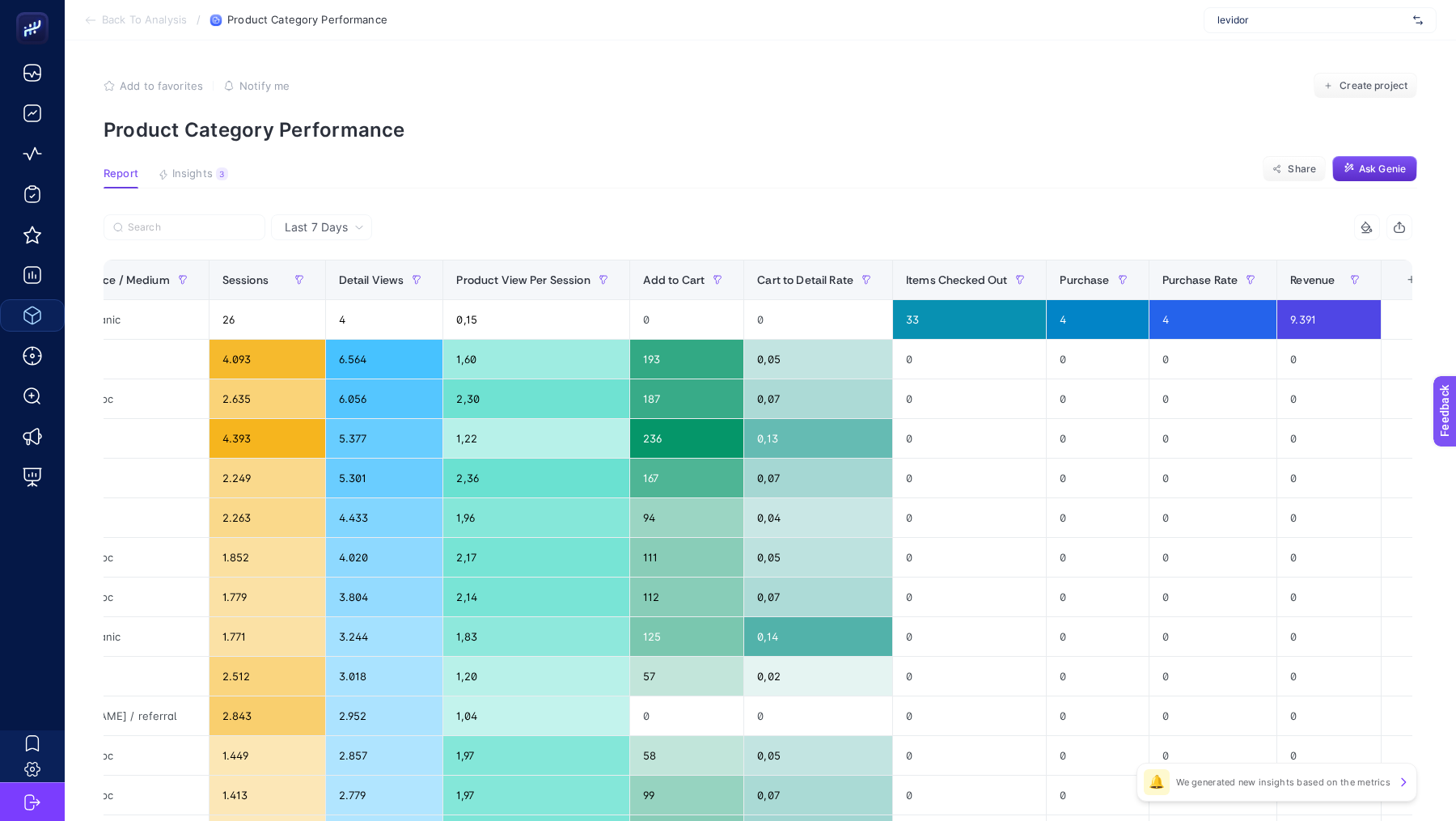
click at [321, 222] on span "Last 7 Days" at bounding box center [316, 228] width 63 height 16
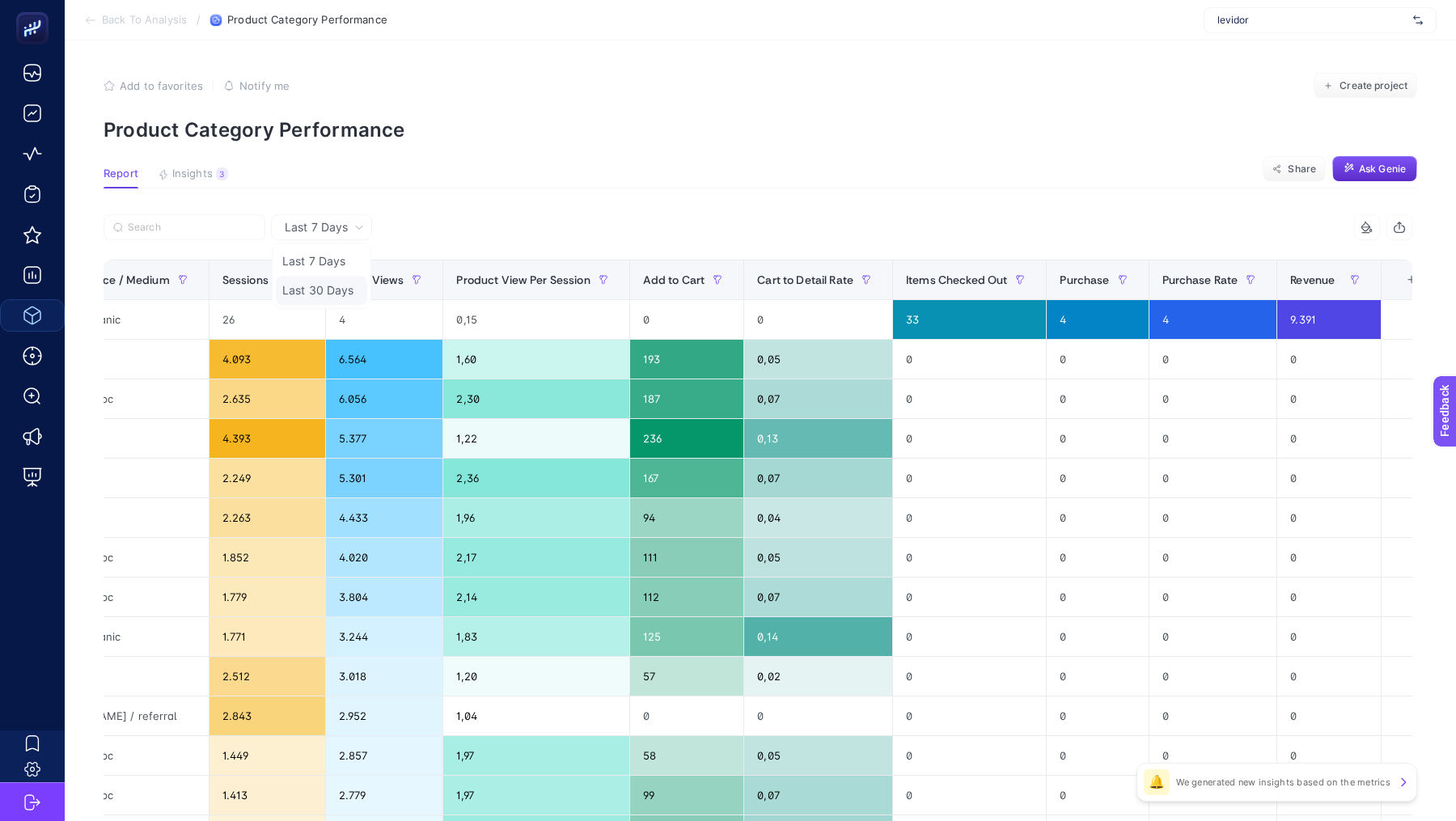
click at [337, 288] on li "Last 30 Days" at bounding box center [321, 290] width 91 height 29
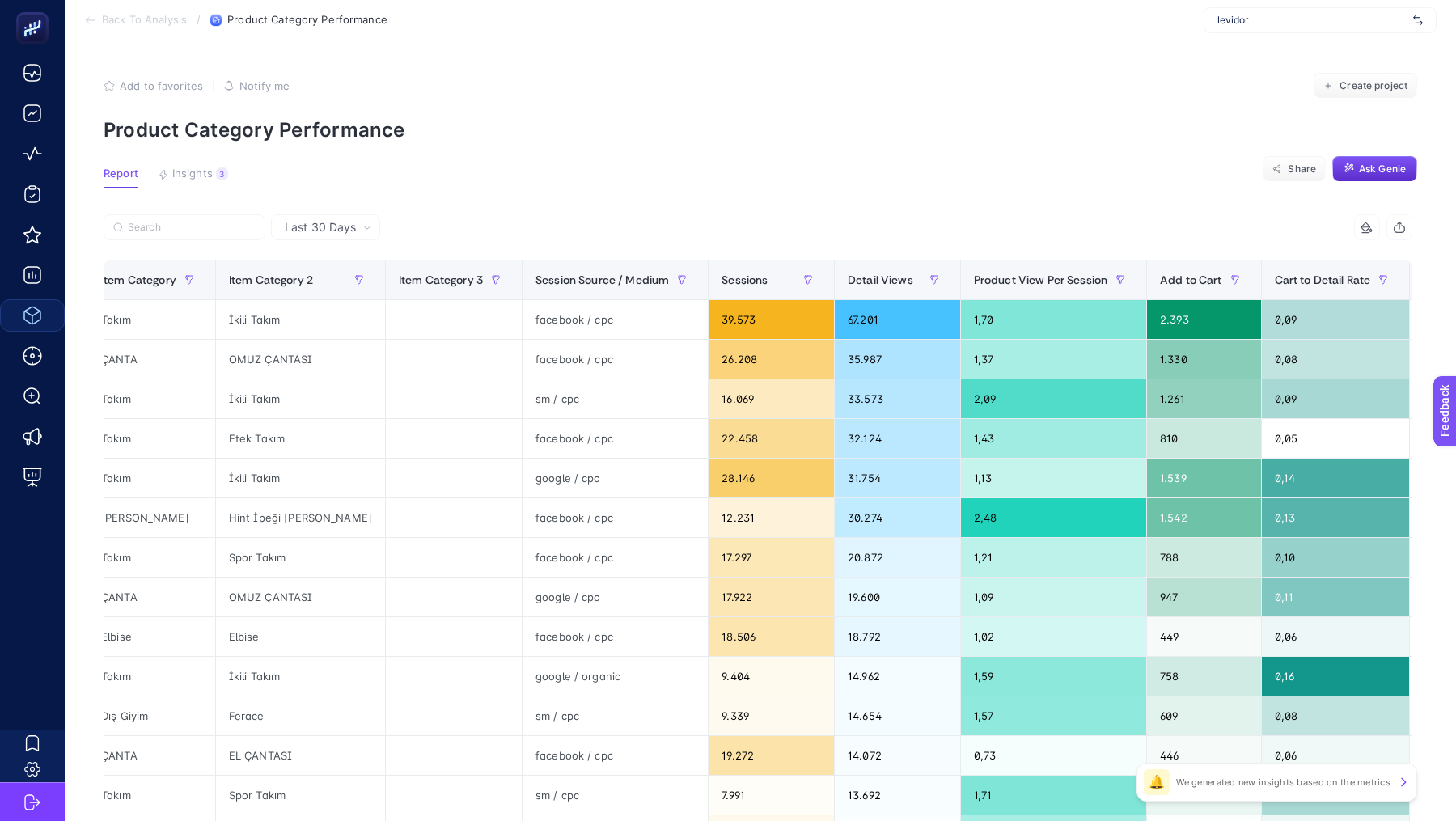
scroll to position [0, 0]
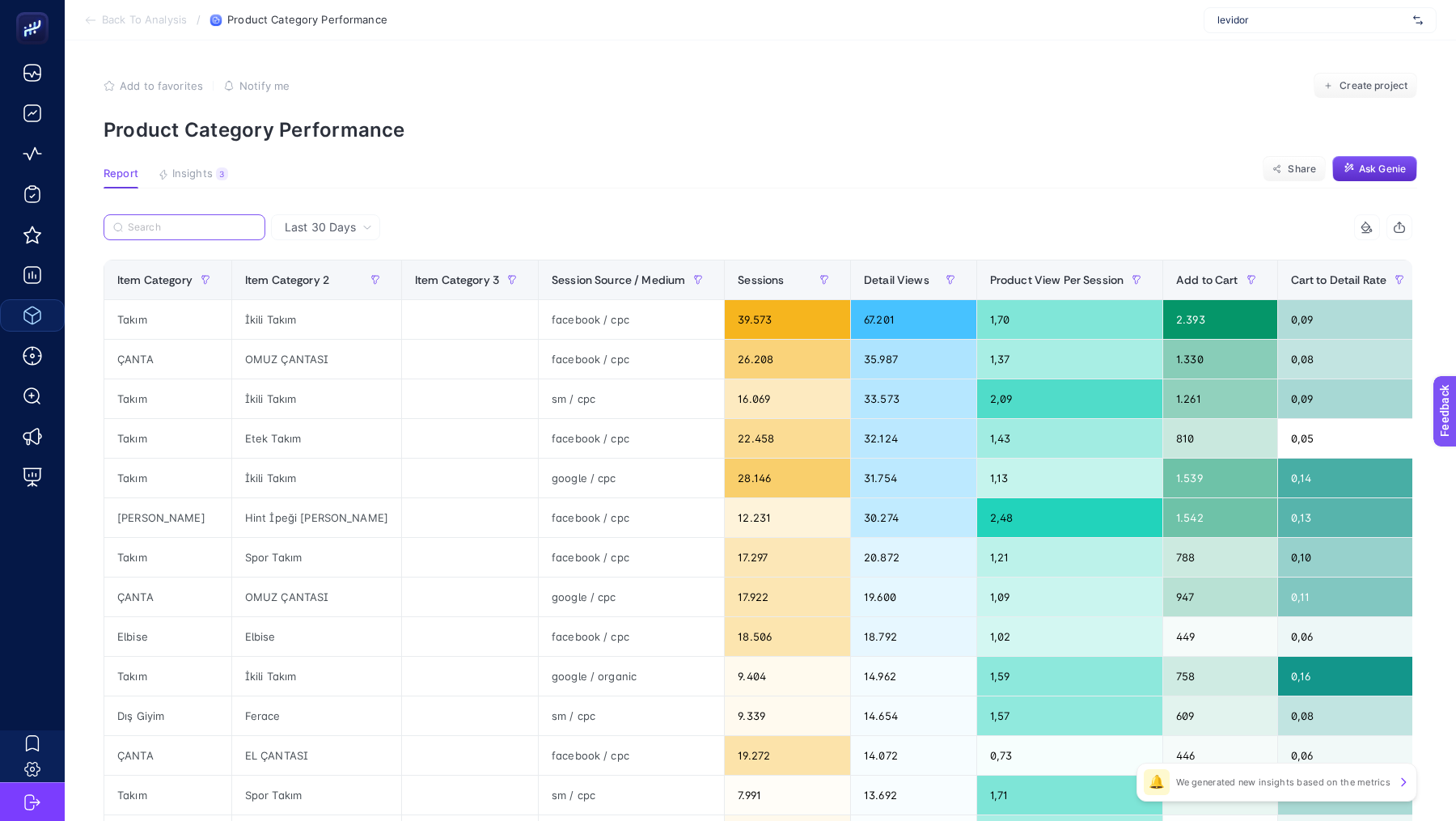
click at [161, 227] on input "Search" at bounding box center [191, 227] width 127 height 12
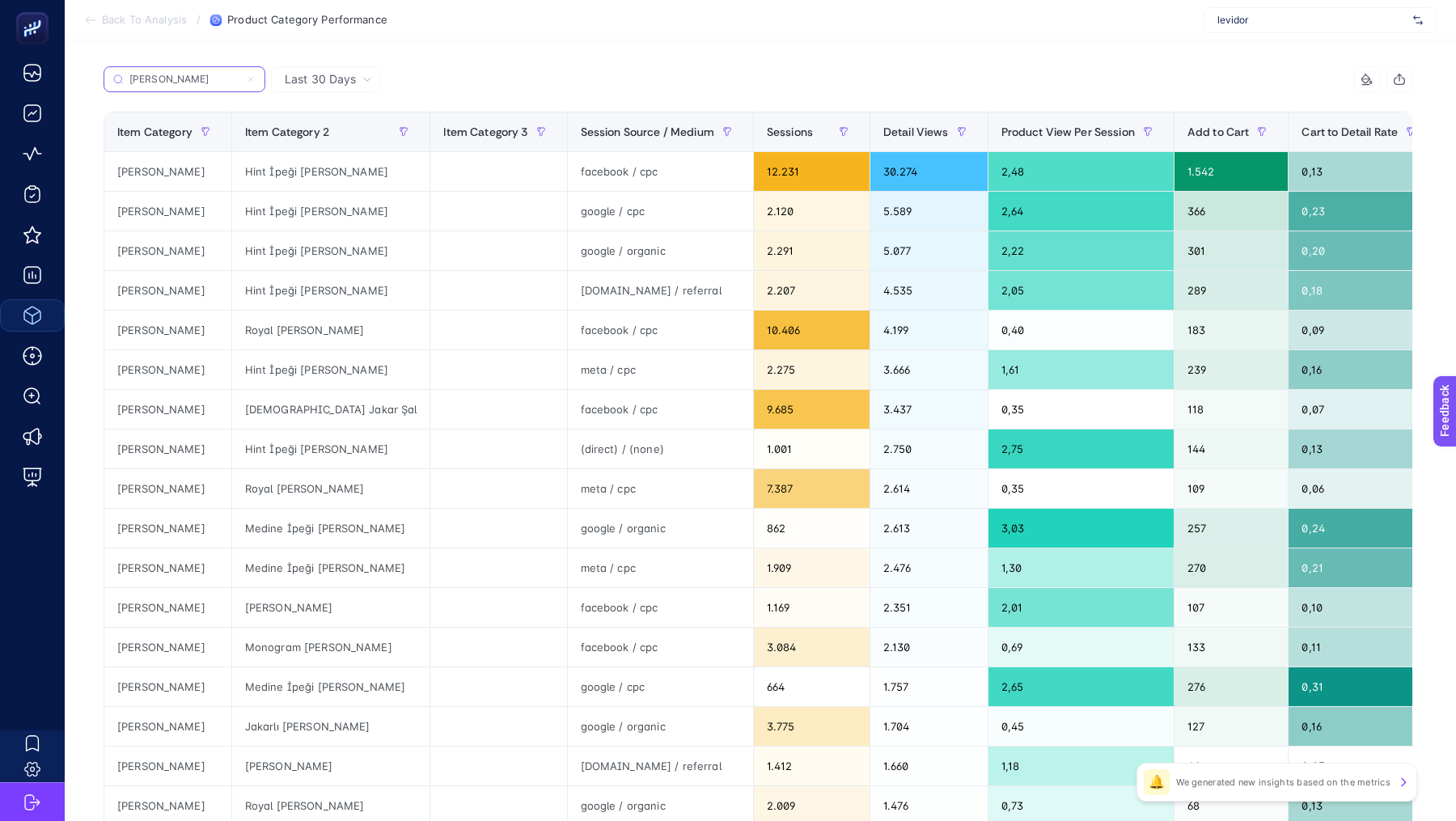
scroll to position [146, 0]
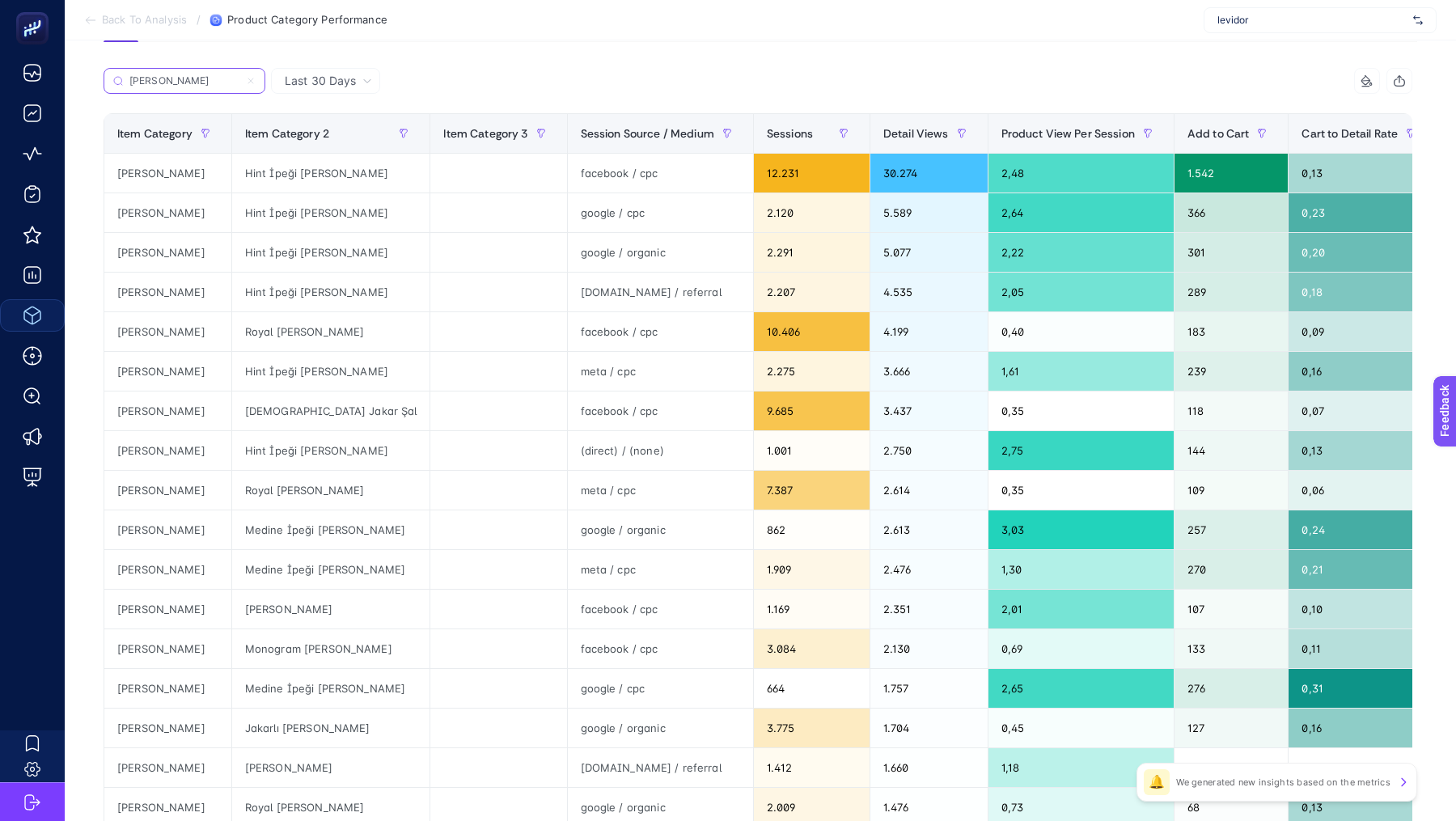
type input "[PERSON_NAME]"
